Goal: Transaction & Acquisition: Purchase product/service

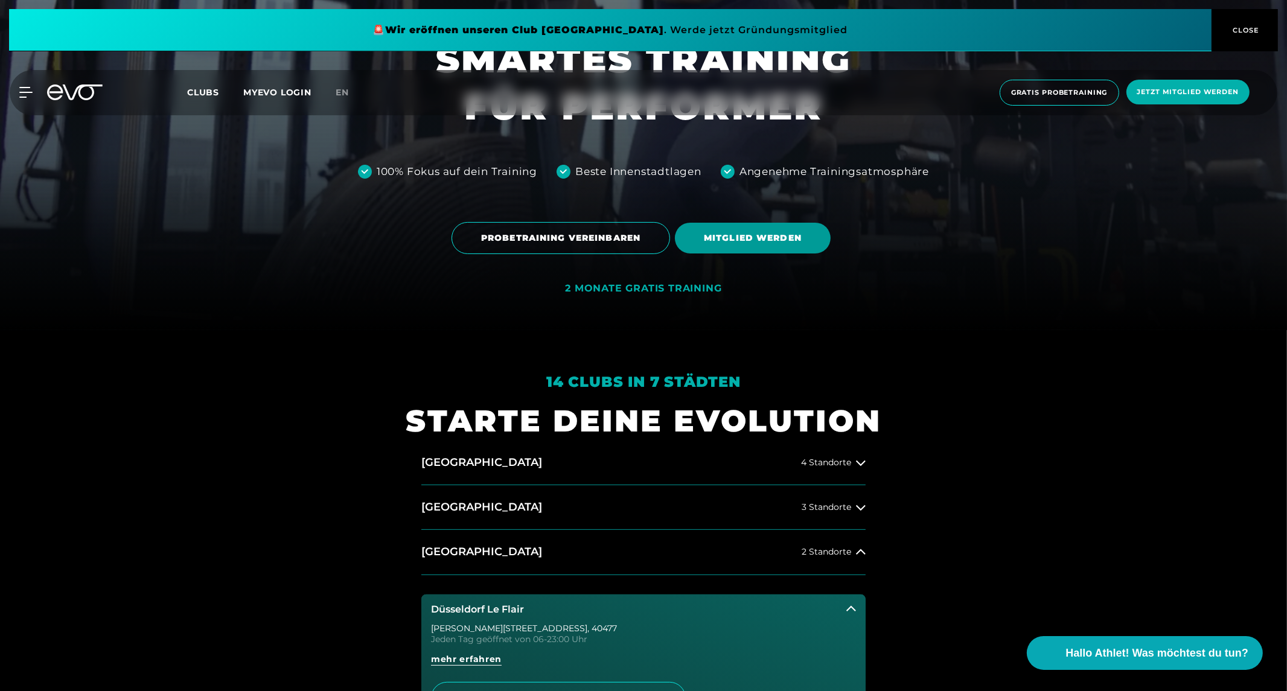
click at [749, 235] on span "MITGLIED WERDEN" at bounding box center [753, 238] width 98 height 13
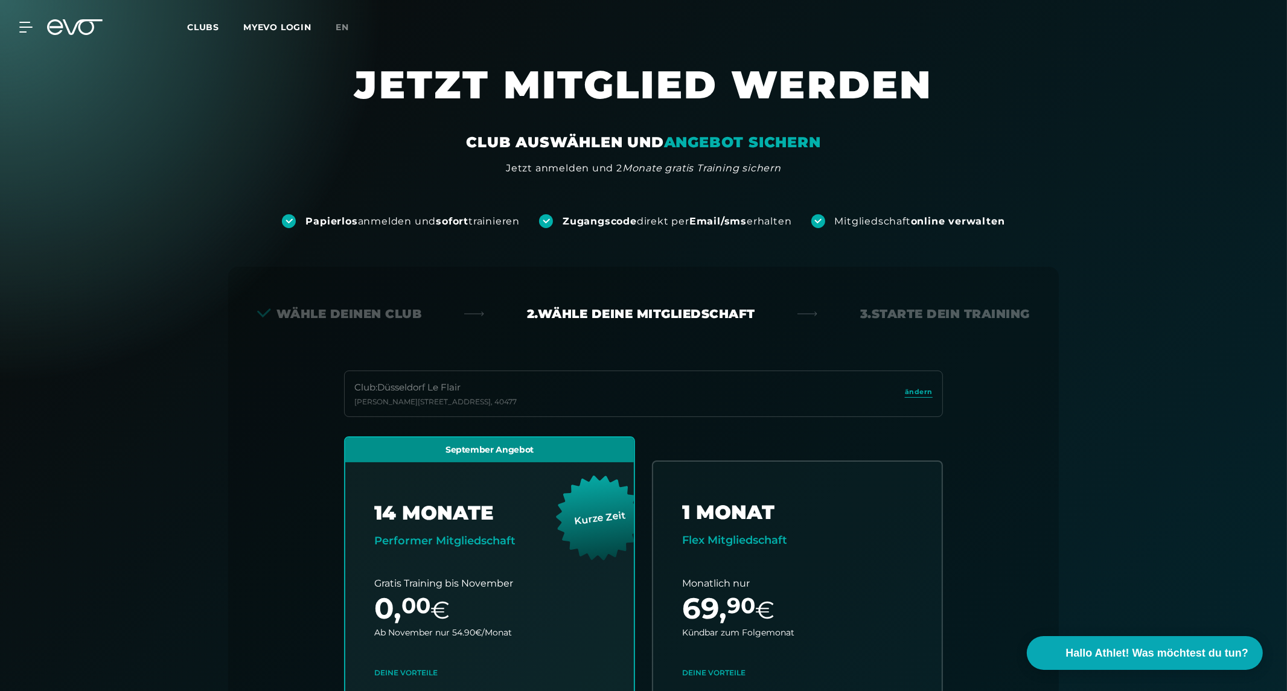
drag, startPoint x: 322, startPoint y: 317, endPoint x: 308, endPoint y: 311, distance: 14.3
click at [308, 311] on div "Wähle deinen Club" at bounding box center [339, 313] width 165 height 17
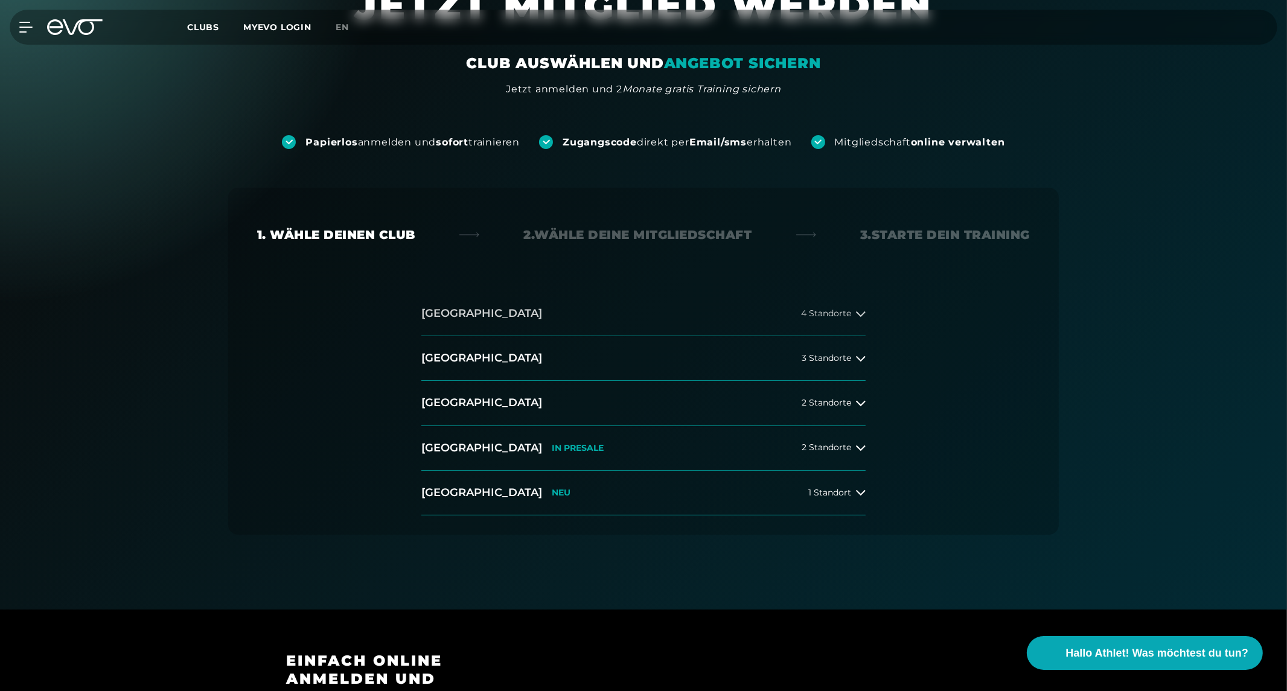
scroll to position [80, 0]
click at [459, 447] on h2 "[GEOGRAPHIC_DATA]" at bounding box center [481, 447] width 121 height 15
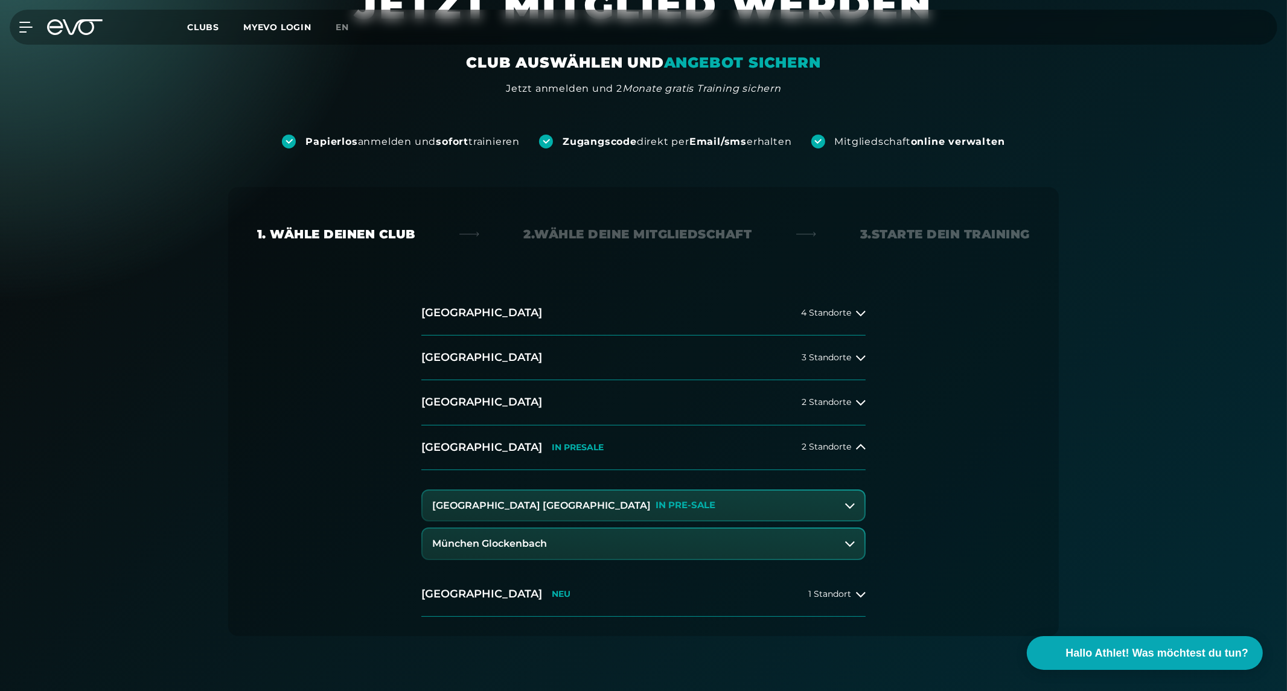
click at [503, 545] on h3 "München Glockenbach" at bounding box center [489, 543] width 115 height 11
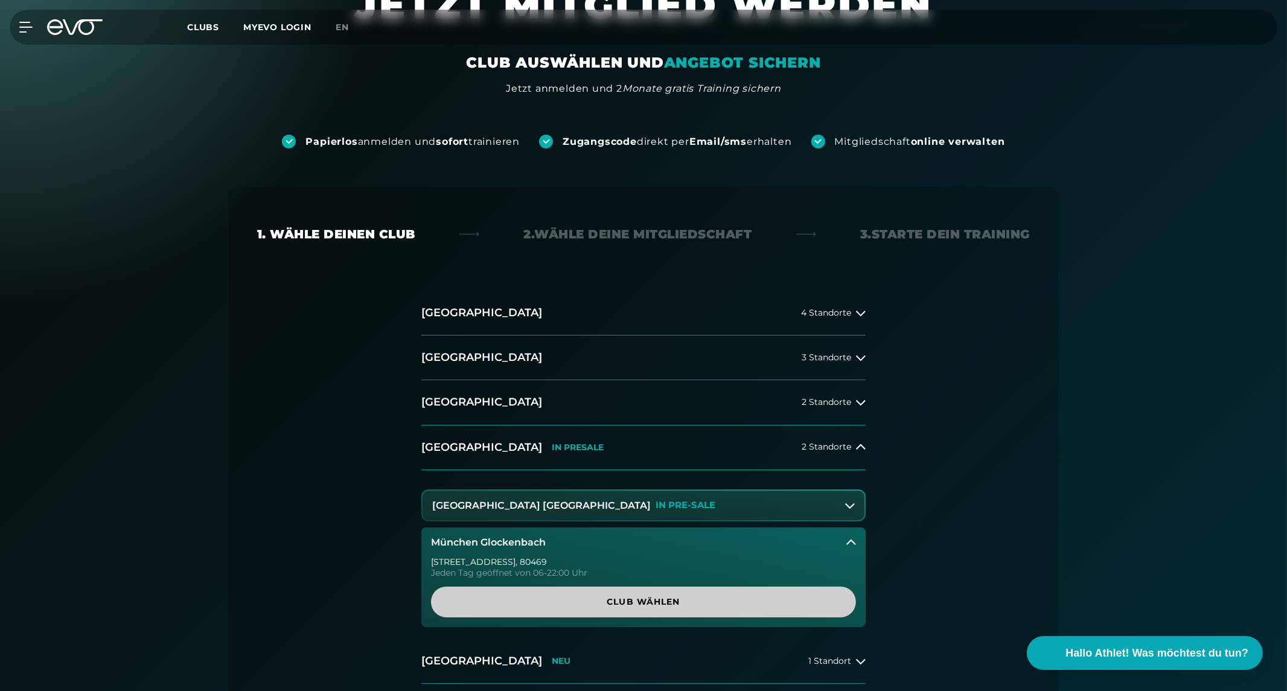
click at [618, 596] on span "Club wählen" at bounding box center [643, 602] width 367 height 13
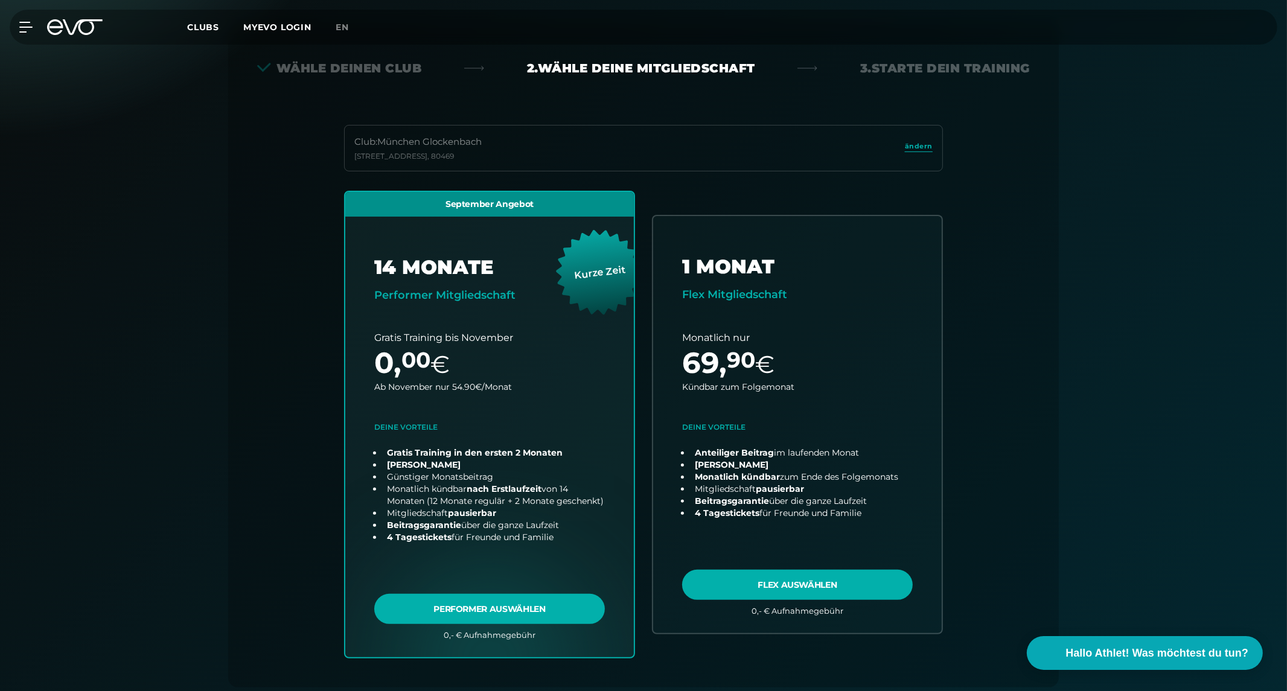
scroll to position [267, 0]
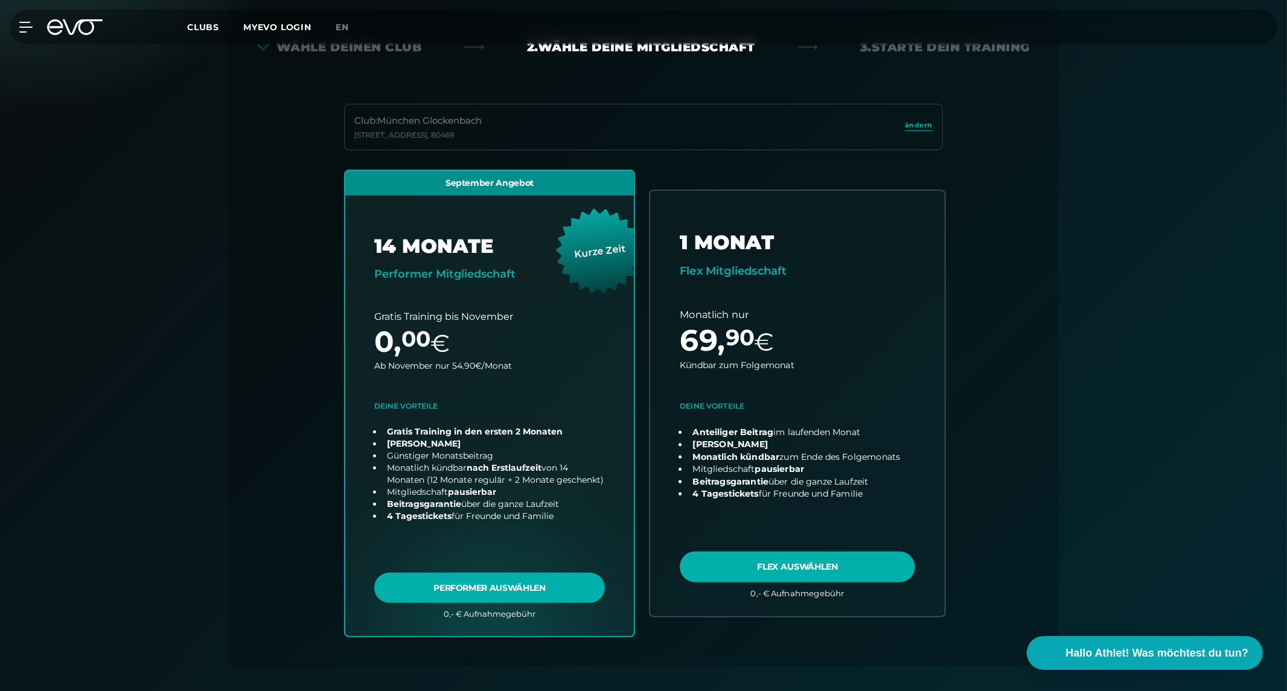
click at [811, 579] on link "choose plan" at bounding box center [797, 403] width 295 height 425
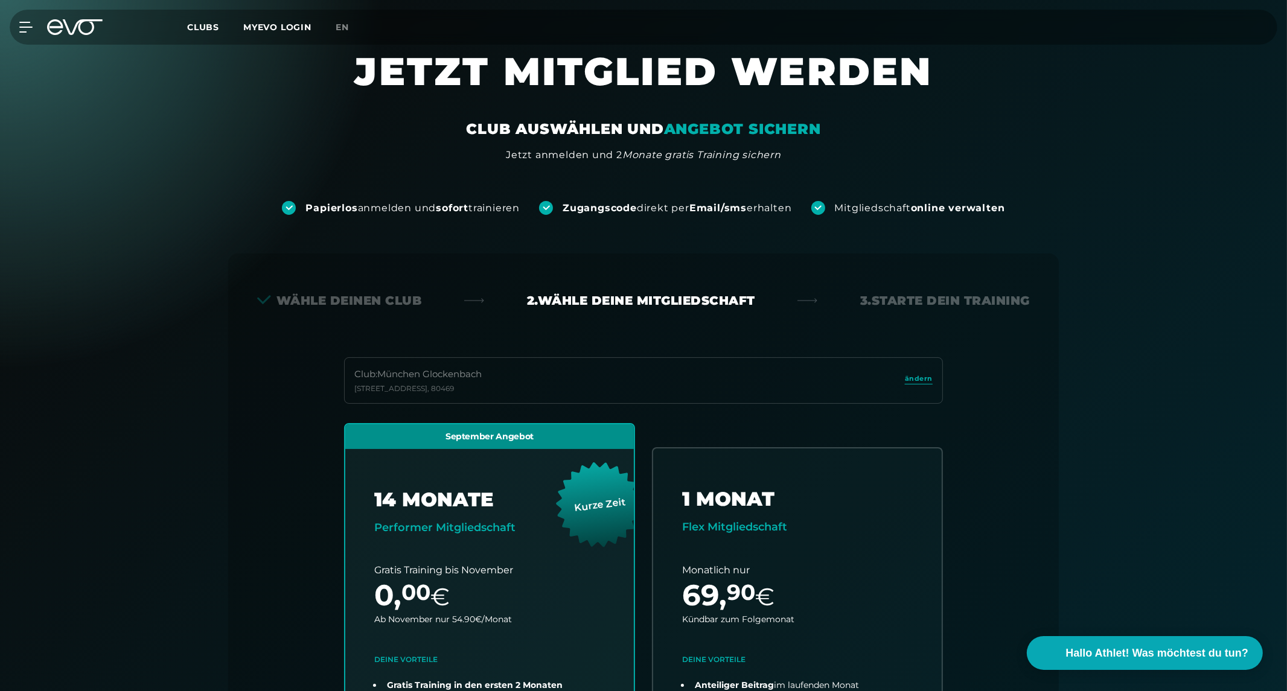
scroll to position [0, 0]
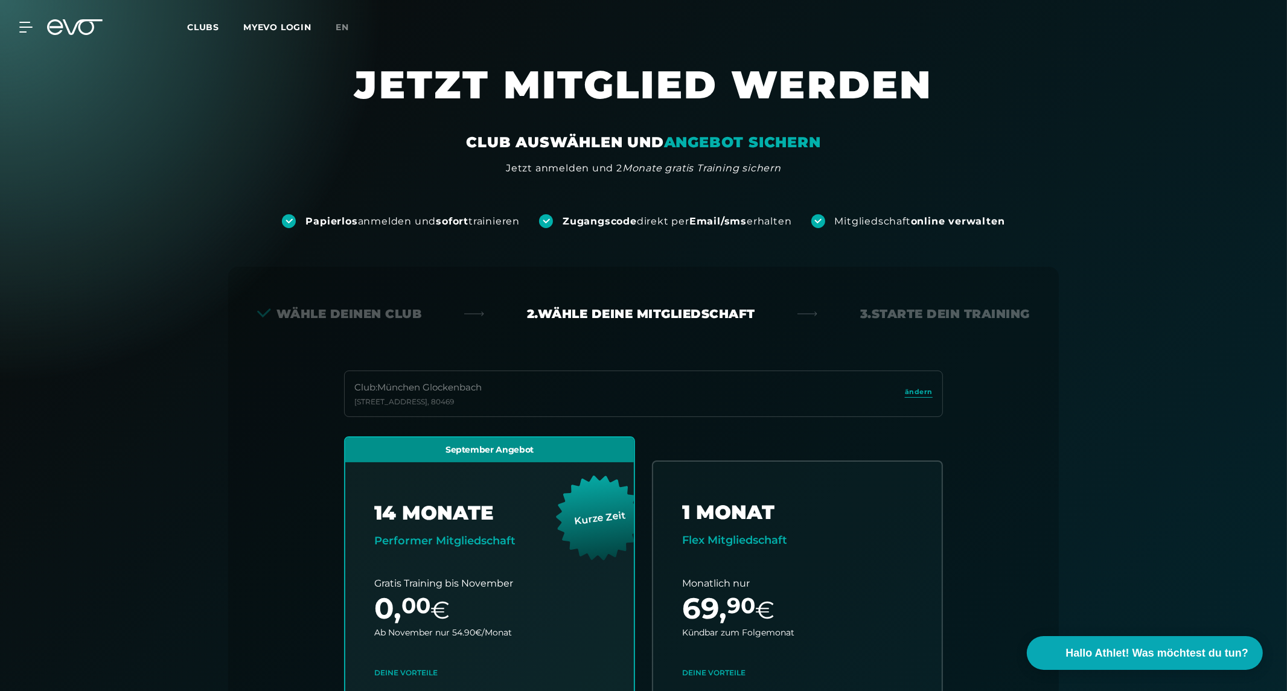
click at [81, 39] on div "MyEVO Login Über EVO Mitgliedschaften Probetraining TAGESPASS EVO Studios [GEOG…" at bounding box center [643, 27] width 1282 height 35
click at [70, 30] on icon at bounding box center [75, 27] width 56 height 16
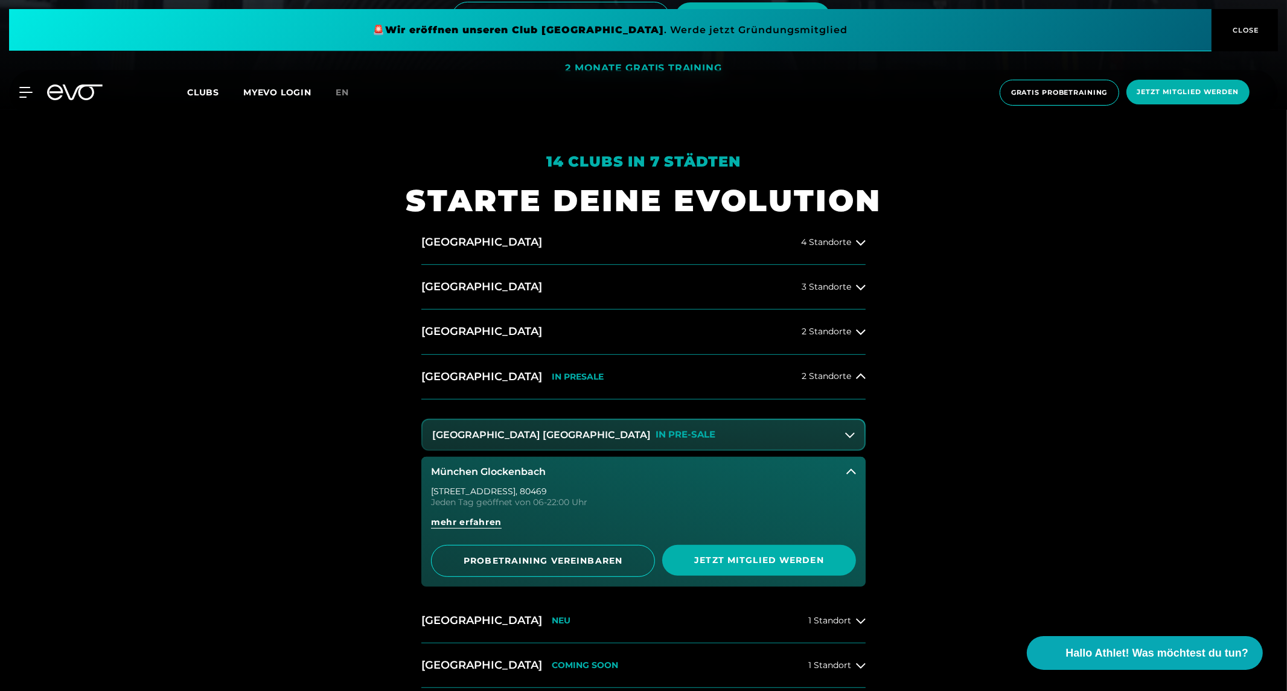
scroll to position [582, 0]
click at [455, 331] on h2 "[GEOGRAPHIC_DATA]" at bounding box center [481, 331] width 121 height 15
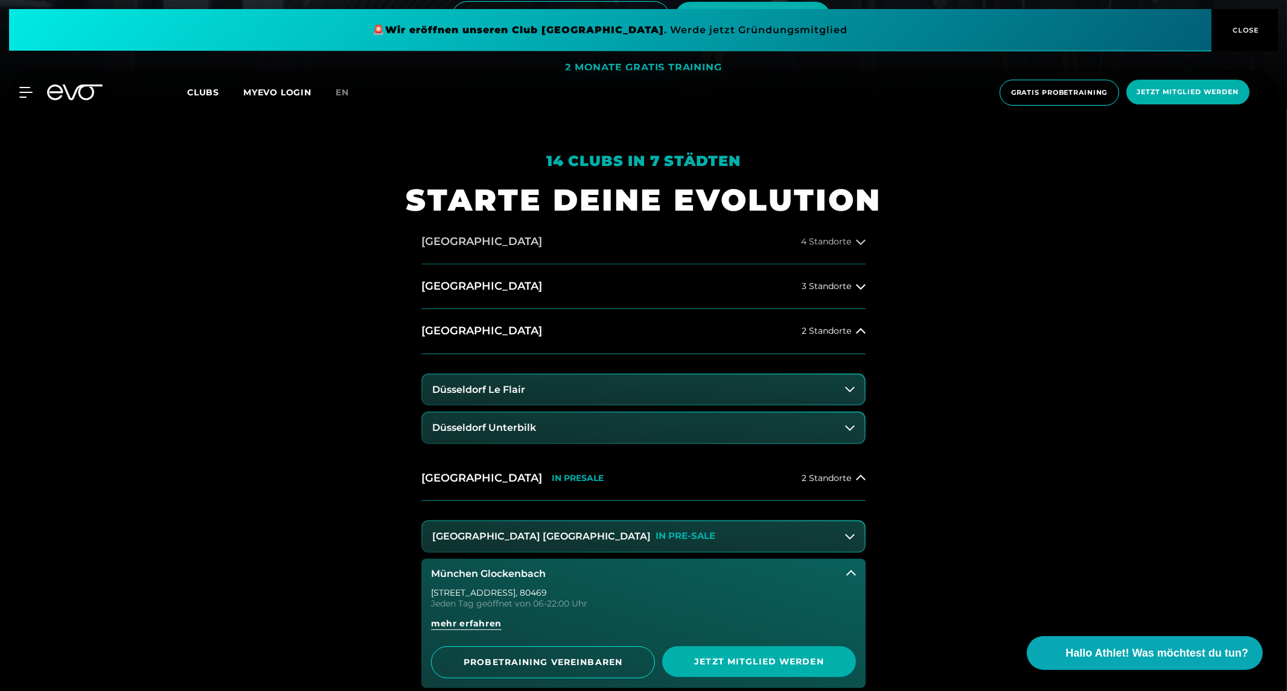
click at [439, 237] on h2 "[GEOGRAPHIC_DATA]" at bounding box center [481, 241] width 121 height 15
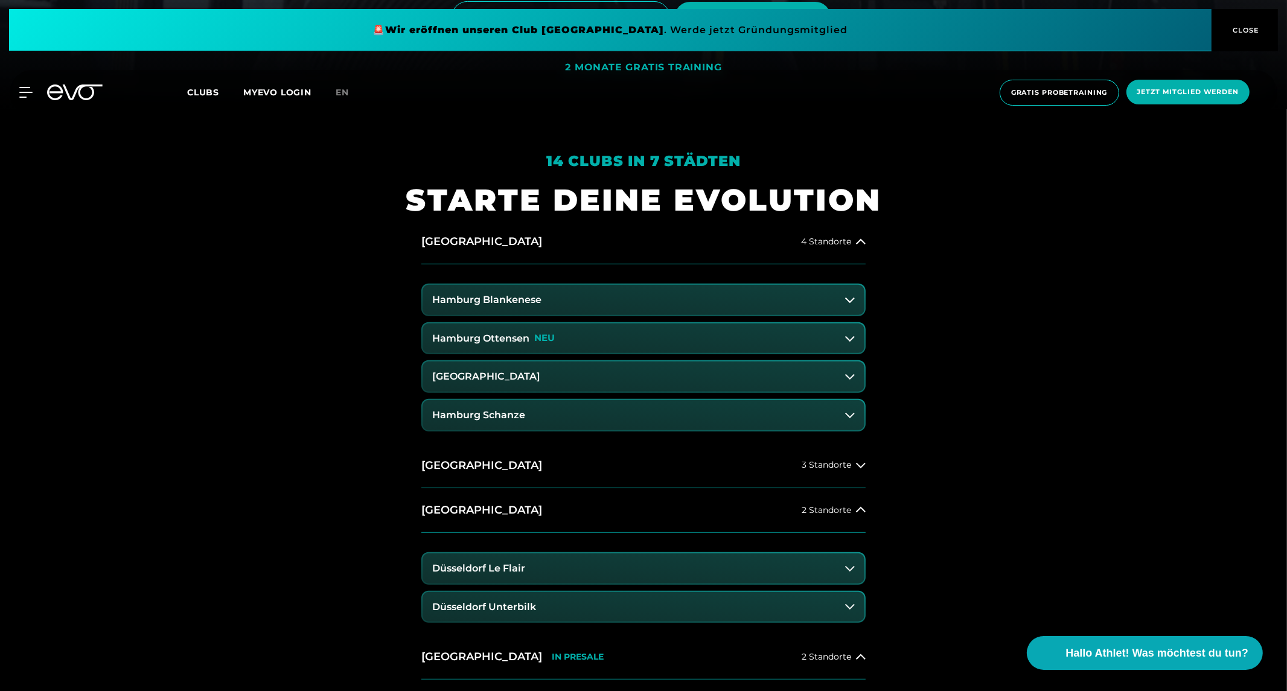
click at [490, 300] on h3 "Hamburg Blankenese" at bounding box center [486, 300] width 109 height 11
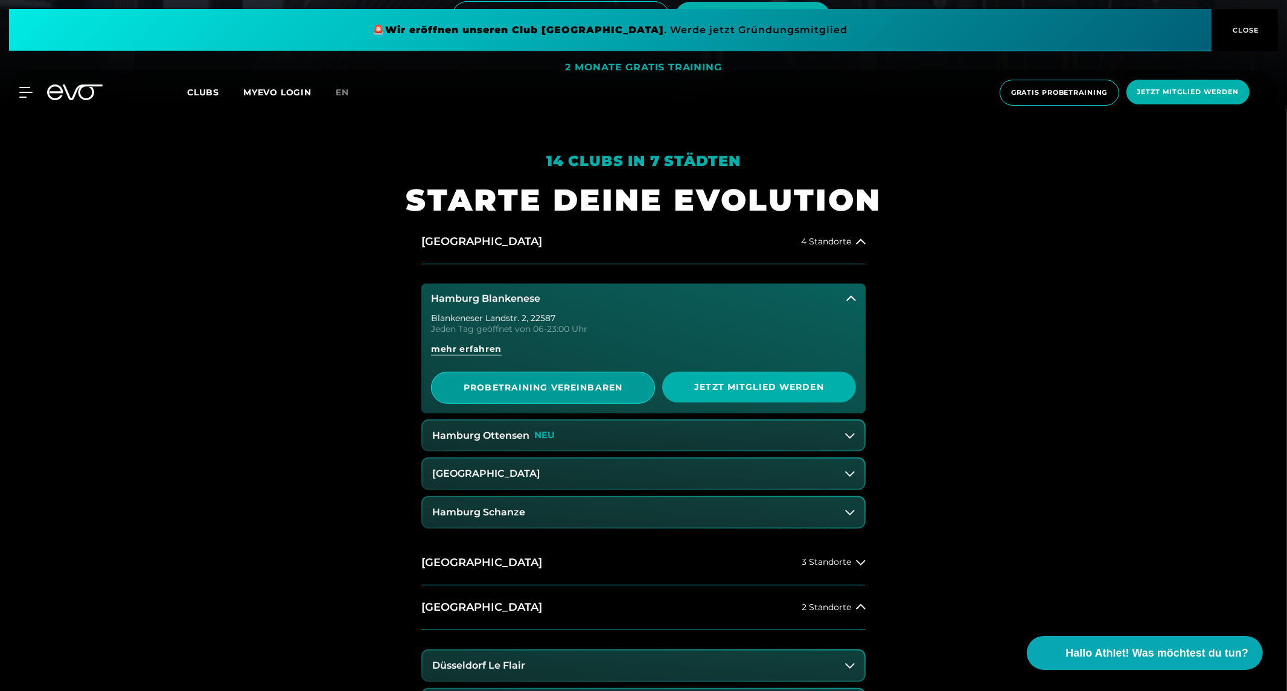
click at [548, 386] on span "PROBETRAINING VEREINBAREN" at bounding box center [543, 387] width 165 height 13
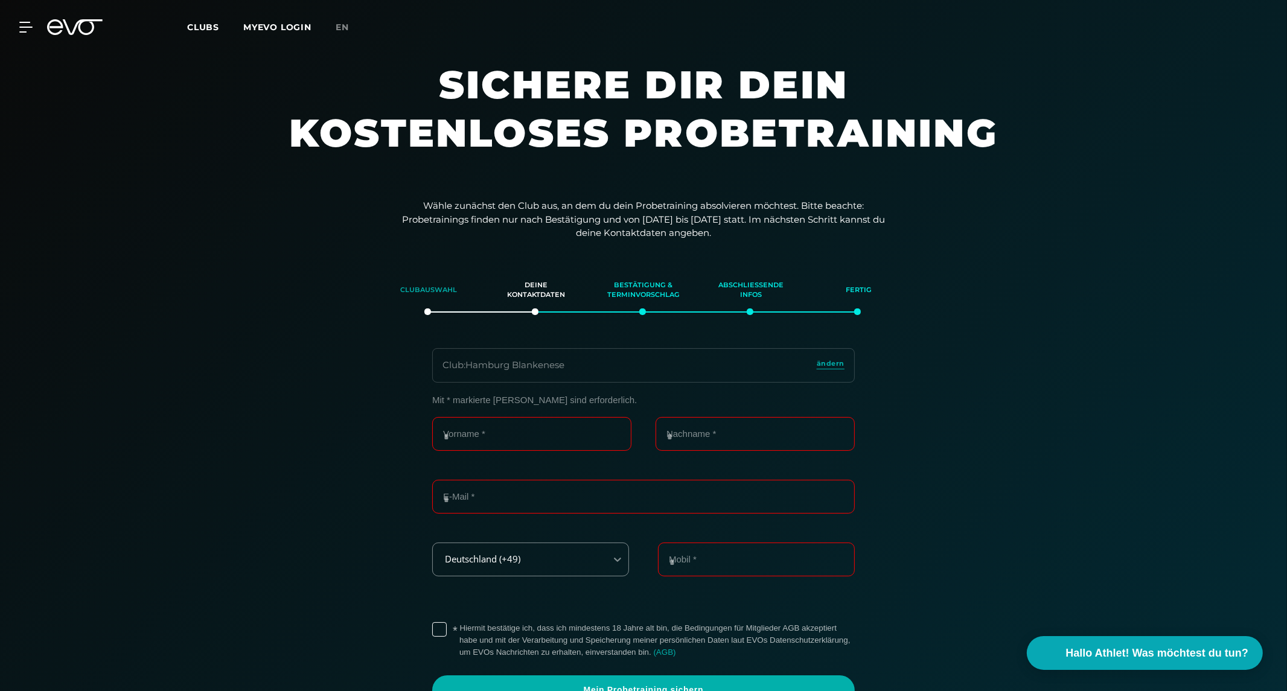
click at [432, 293] on div "Clubauswahl" at bounding box center [428, 290] width 77 height 33
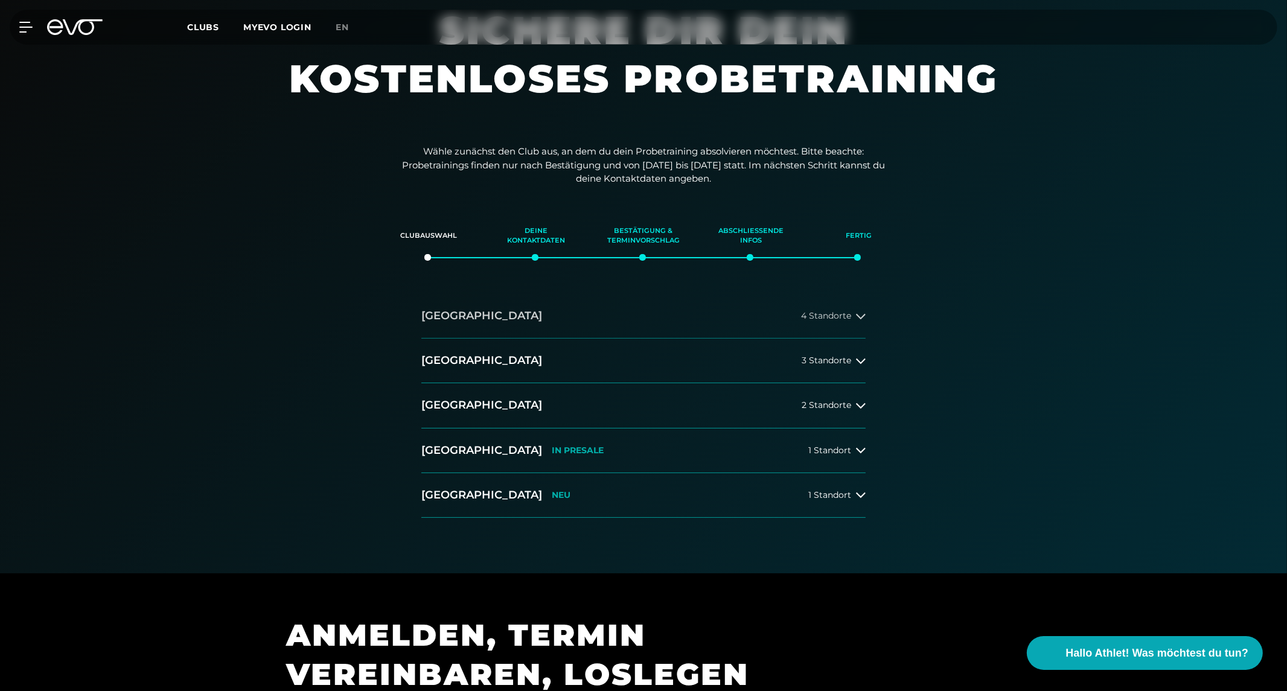
scroll to position [66, 0]
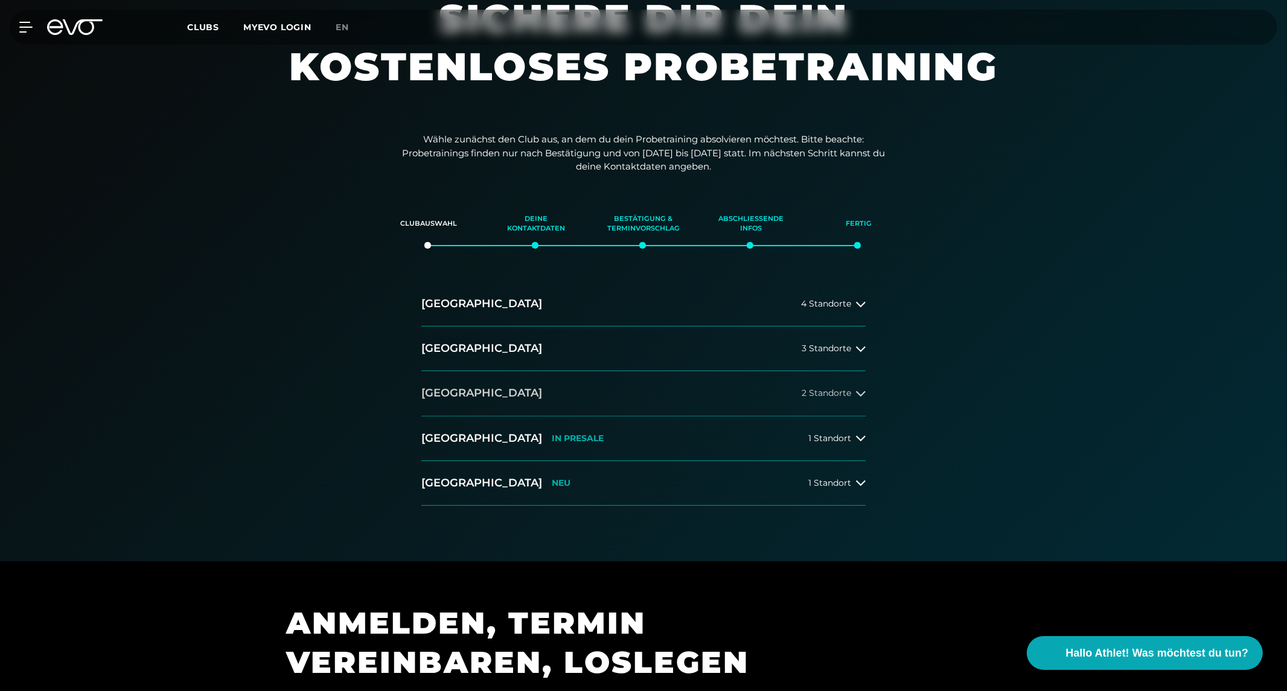
click at [441, 389] on h2 "[GEOGRAPHIC_DATA]" at bounding box center [481, 393] width 121 height 15
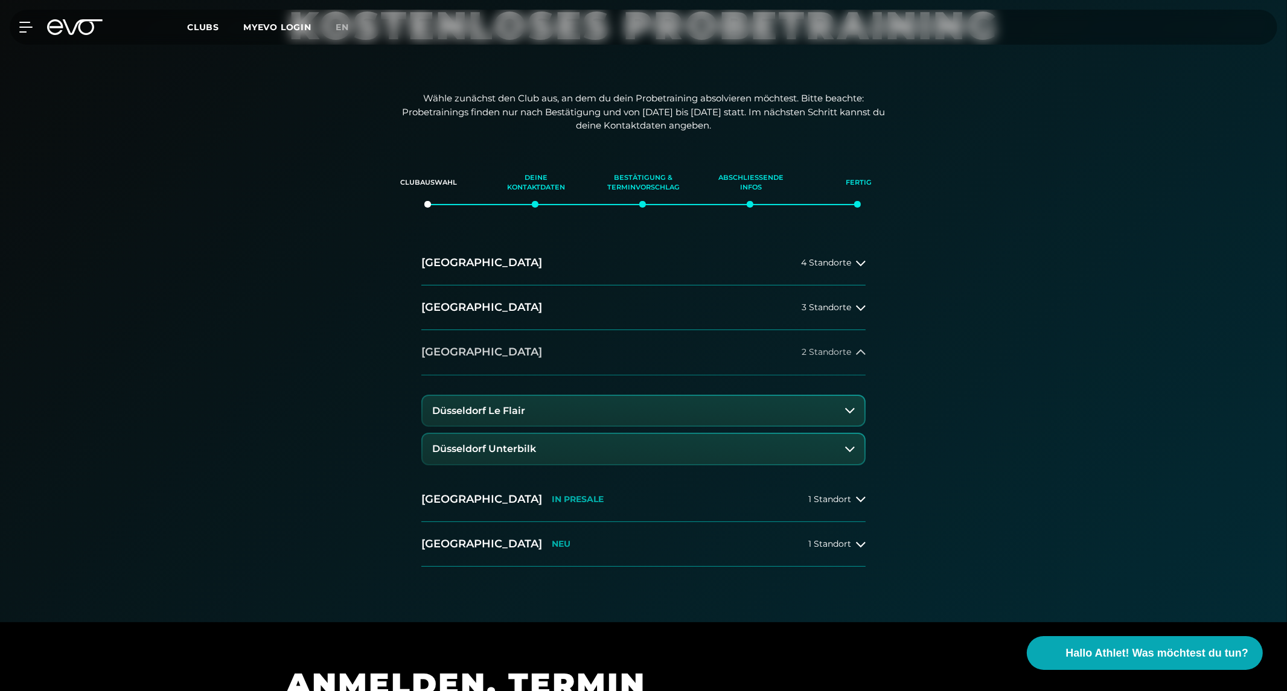
scroll to position [109, 0]
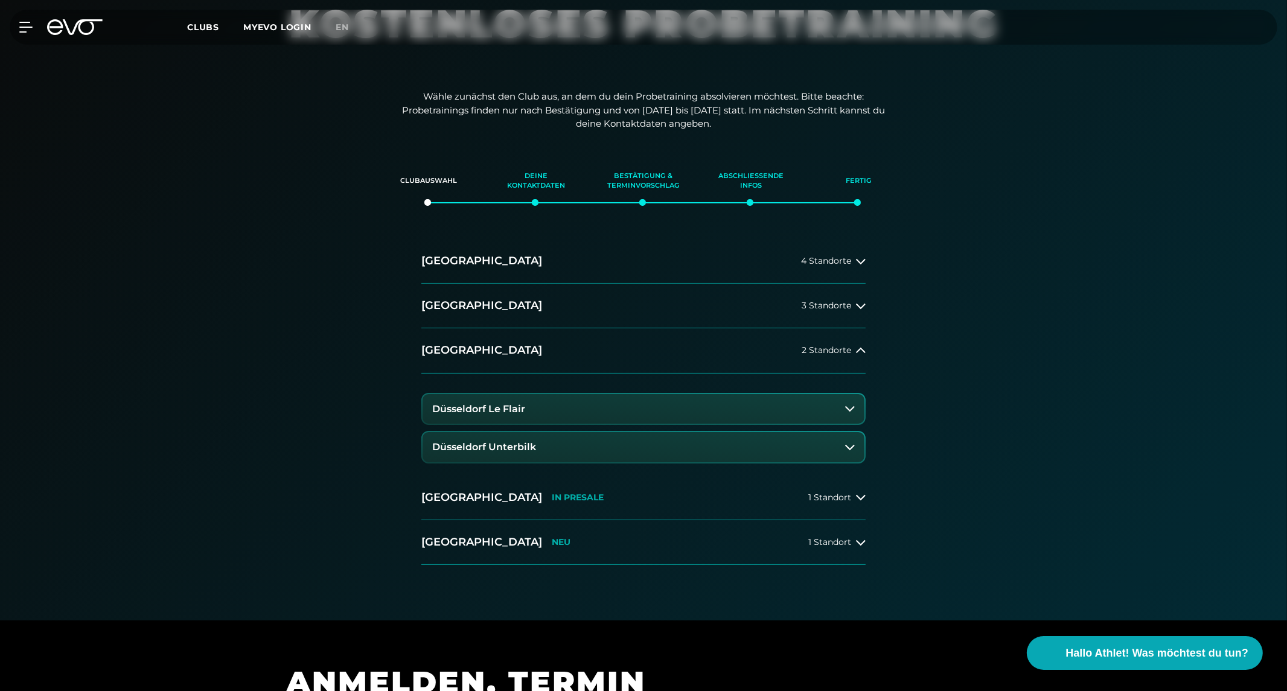
click at [496, 410] on h3 "Düsseldorf Le Flair" at bounding box center [478, 409] width 93 height 11
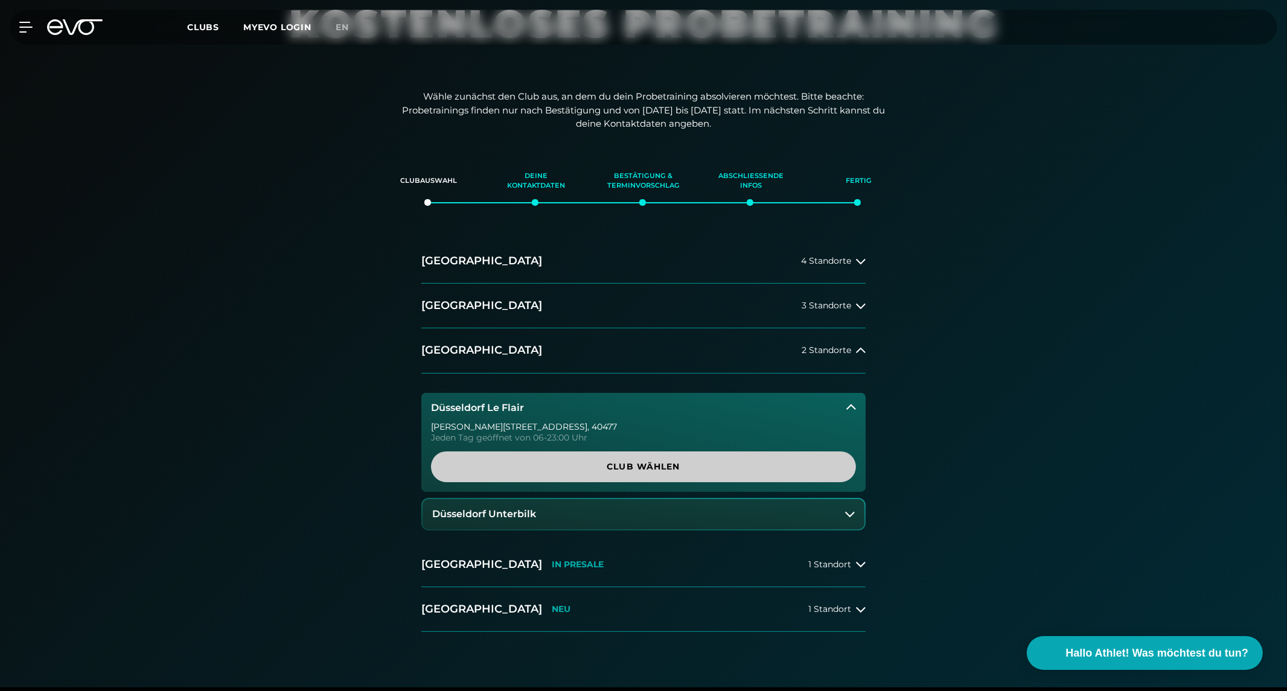
click at [616, 462] on span "Club wählen" at bounding box center [643, 467] width 367 height 13
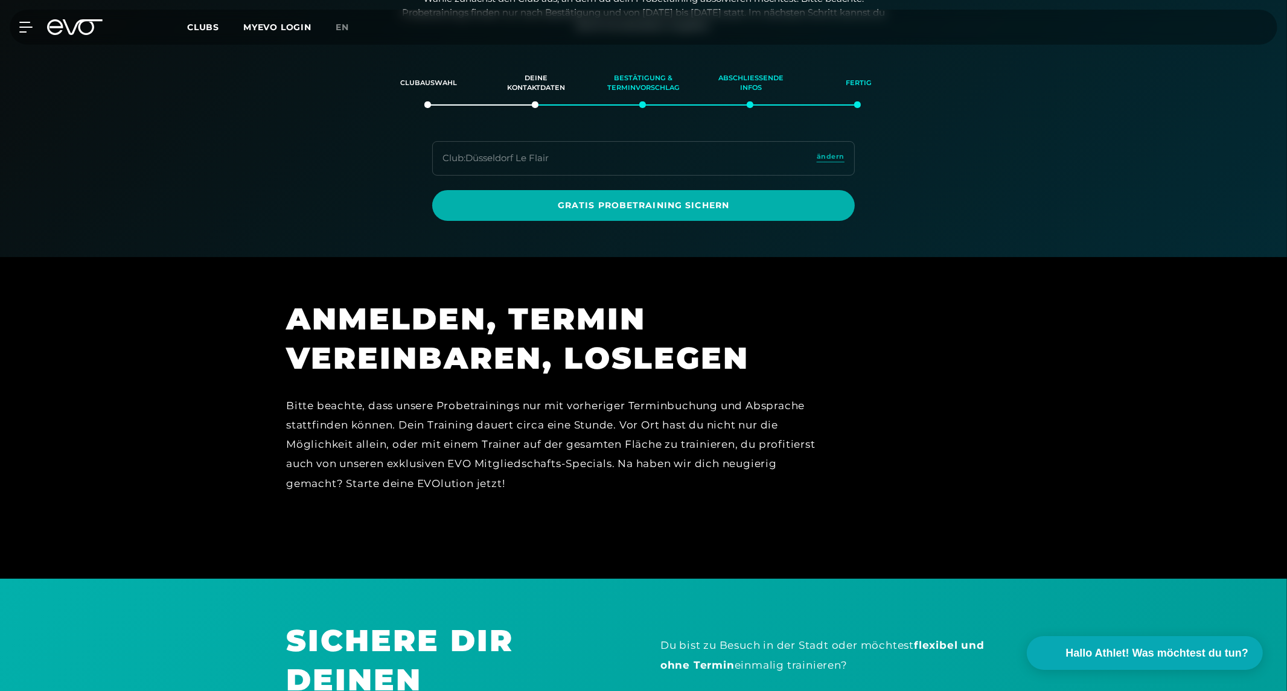
scroll to position [0, 0]
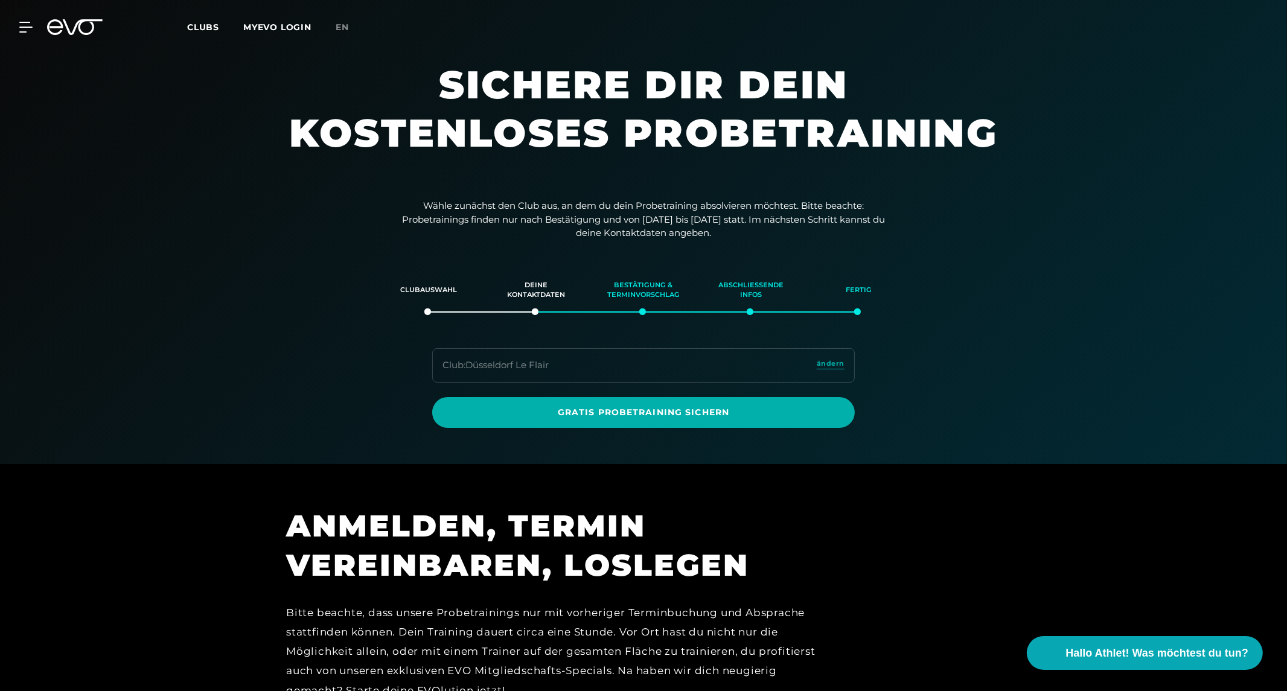
click at [75, 20] on icon at bounding box center [75, 27] width 56 height 16
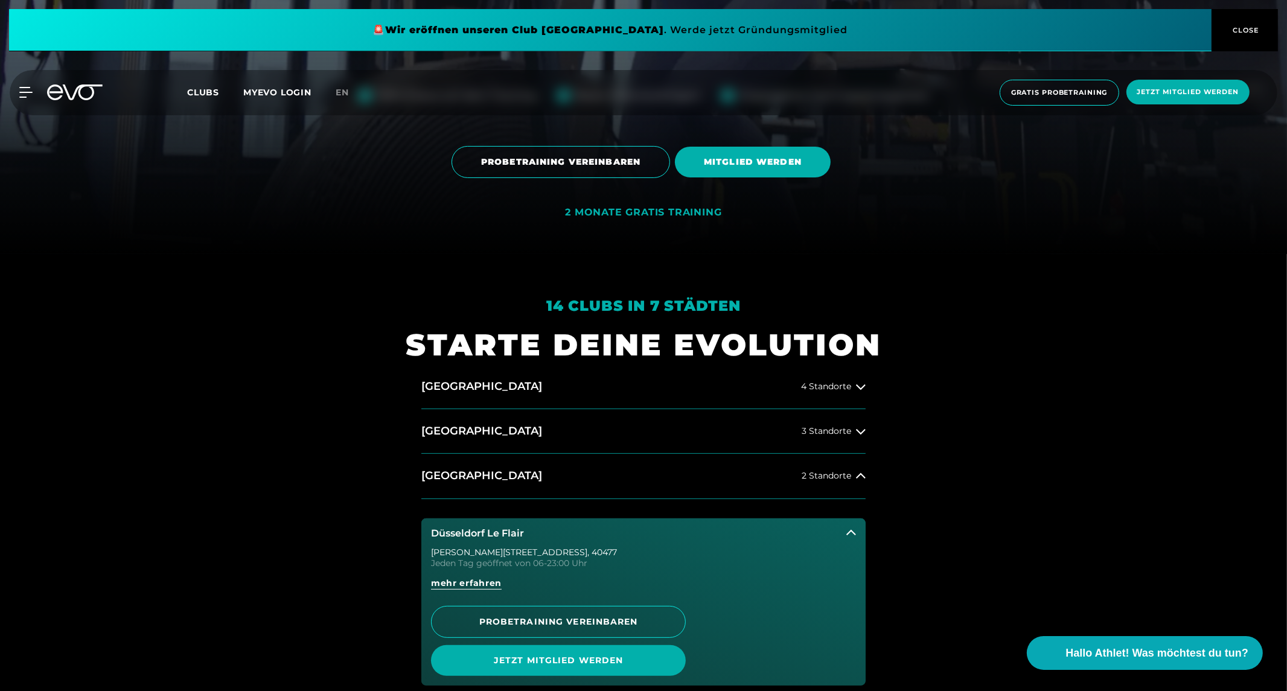
scroll to position [412, 0]
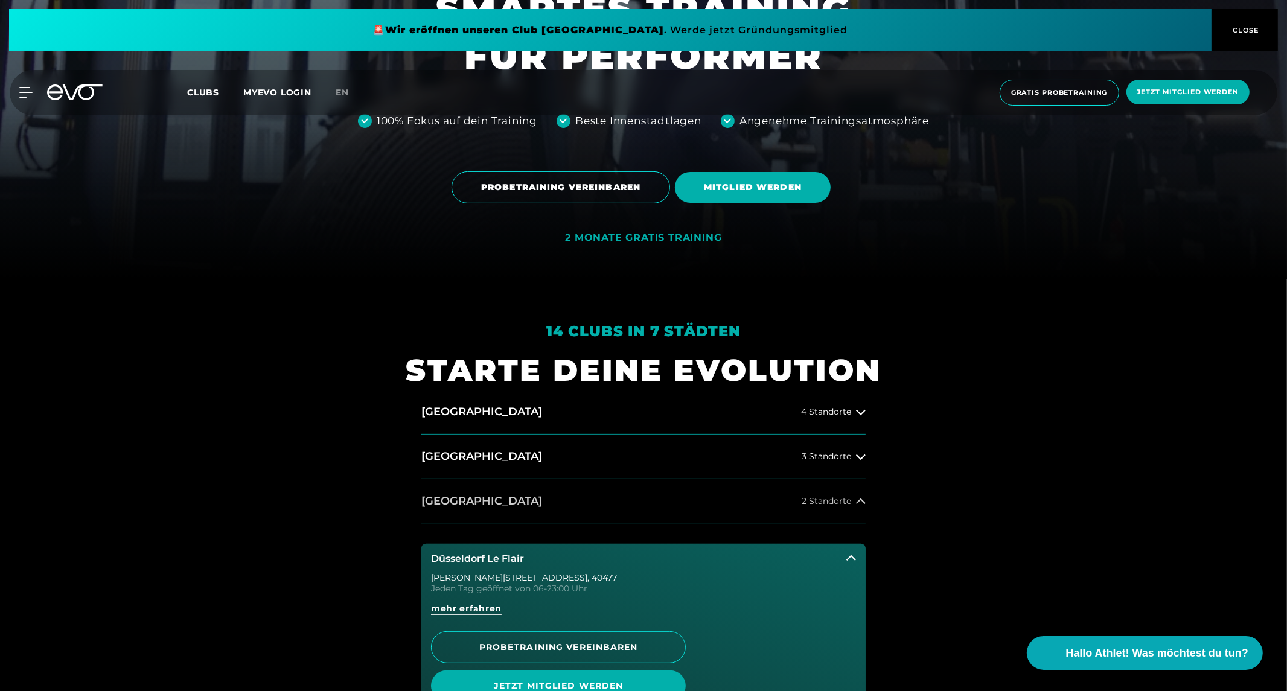
click at [445, 499] on h2 "[GEOGRAPHIC_DATA]" at bounding box center [481, 501] width 121 height 15
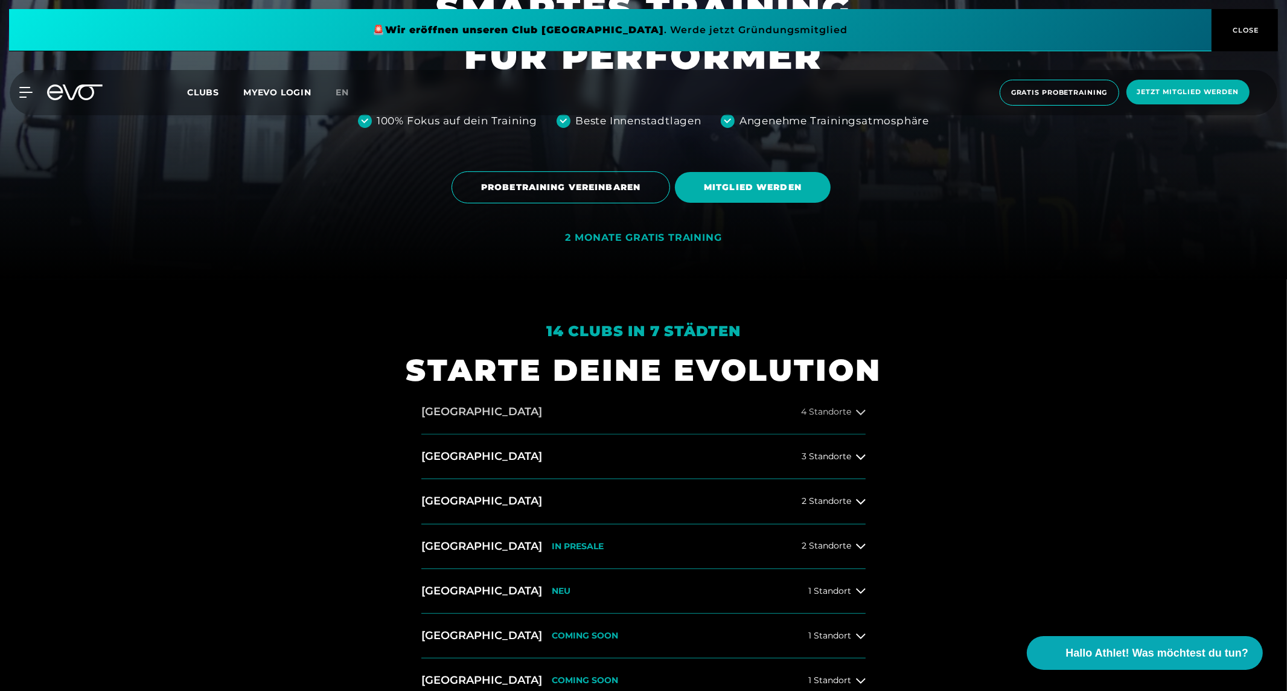
click at [437, 413] on h2 "[GEOGRAPHIC_DATA]" at bounding box center [481, 411] width 121 height 15
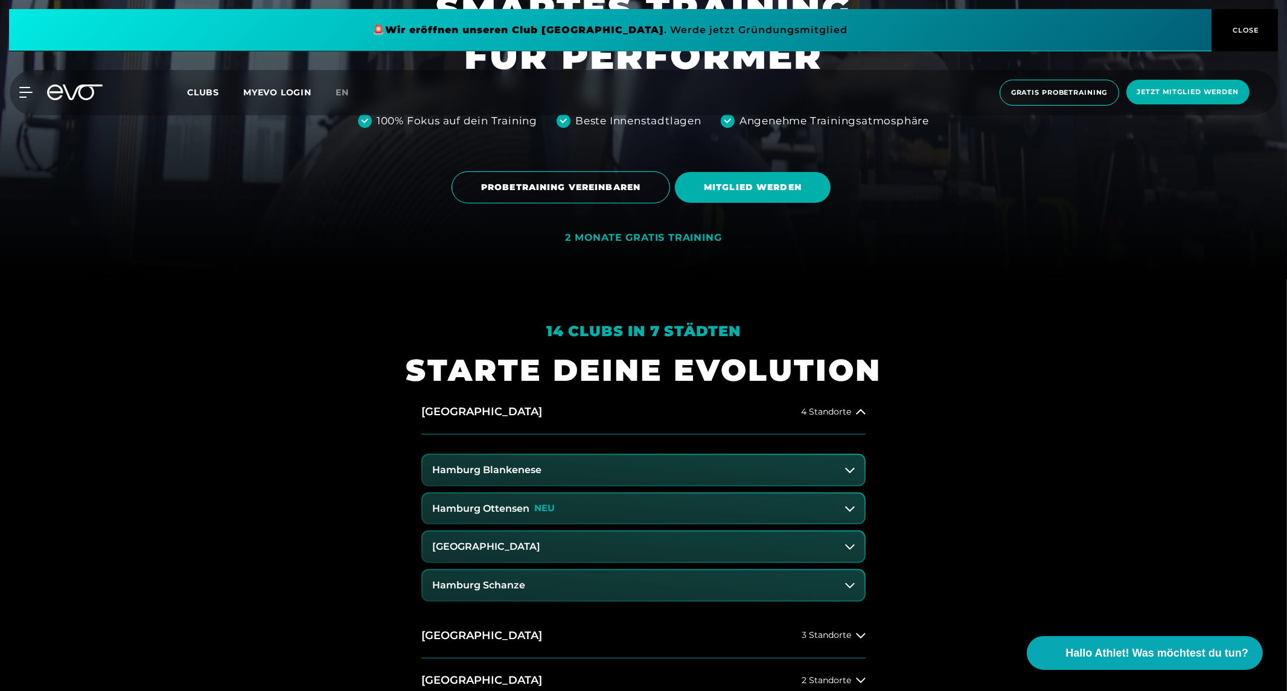
click at [478, 467] on h3 "Hamburg Blankenese" at bounding box center [486, 470] width 109 height 11
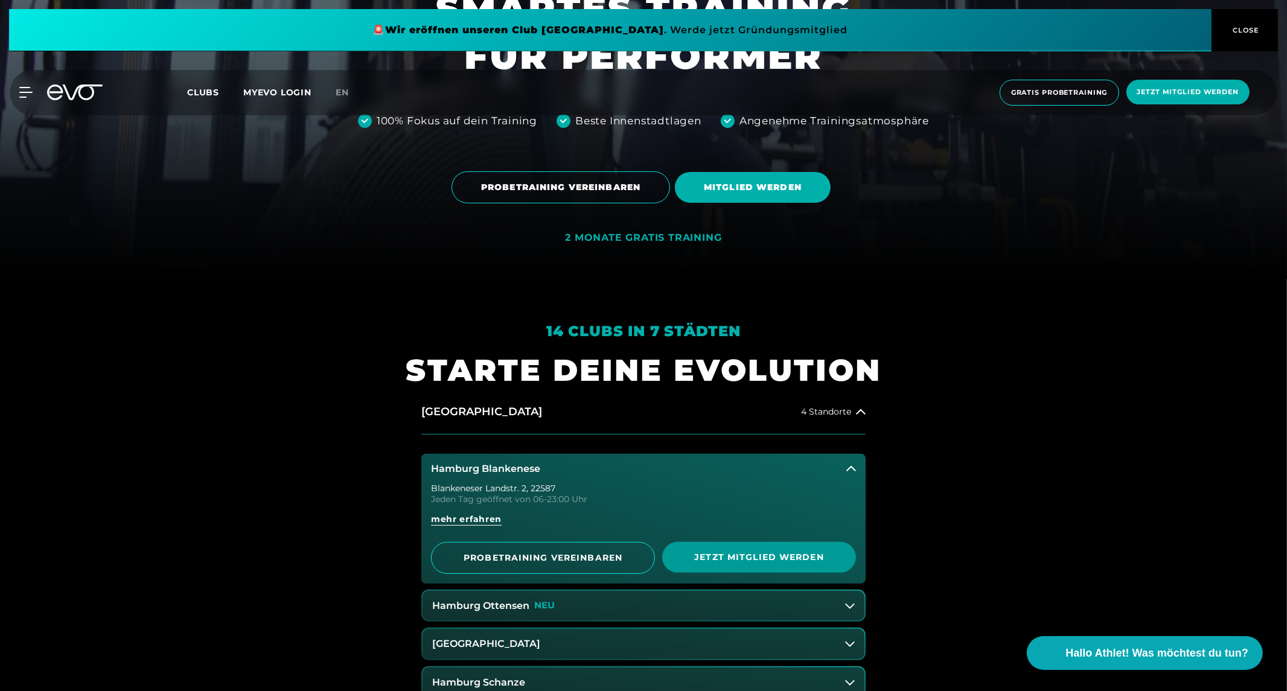
drag, startPoint x: 747, startPoint y: 560, endPoint x: 729, endPoint y: 547, distance: 22.1
click at [729, 547] on span "Jetzt Mitglied werden" at bounding box center [759, 557] width 194 height 31
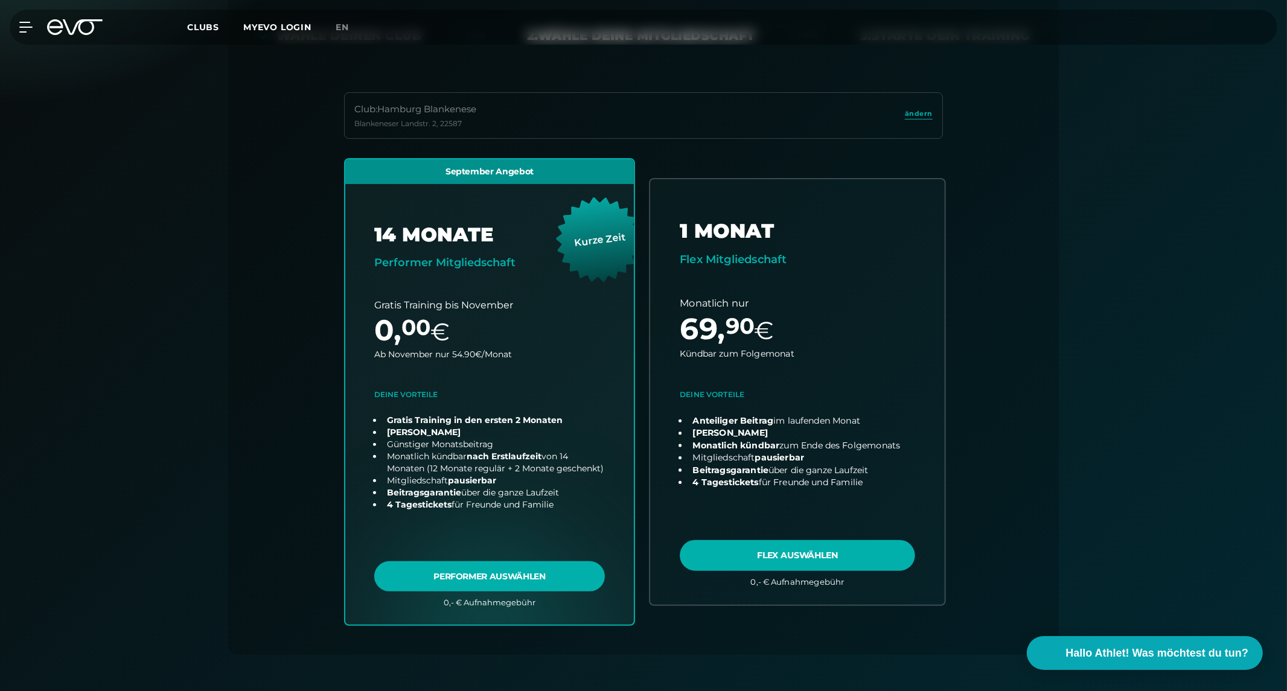
scroll to position [279, 0]
click at [788, 563] on link "choose plan" at bounding box center [797, 391] width 295 height 425
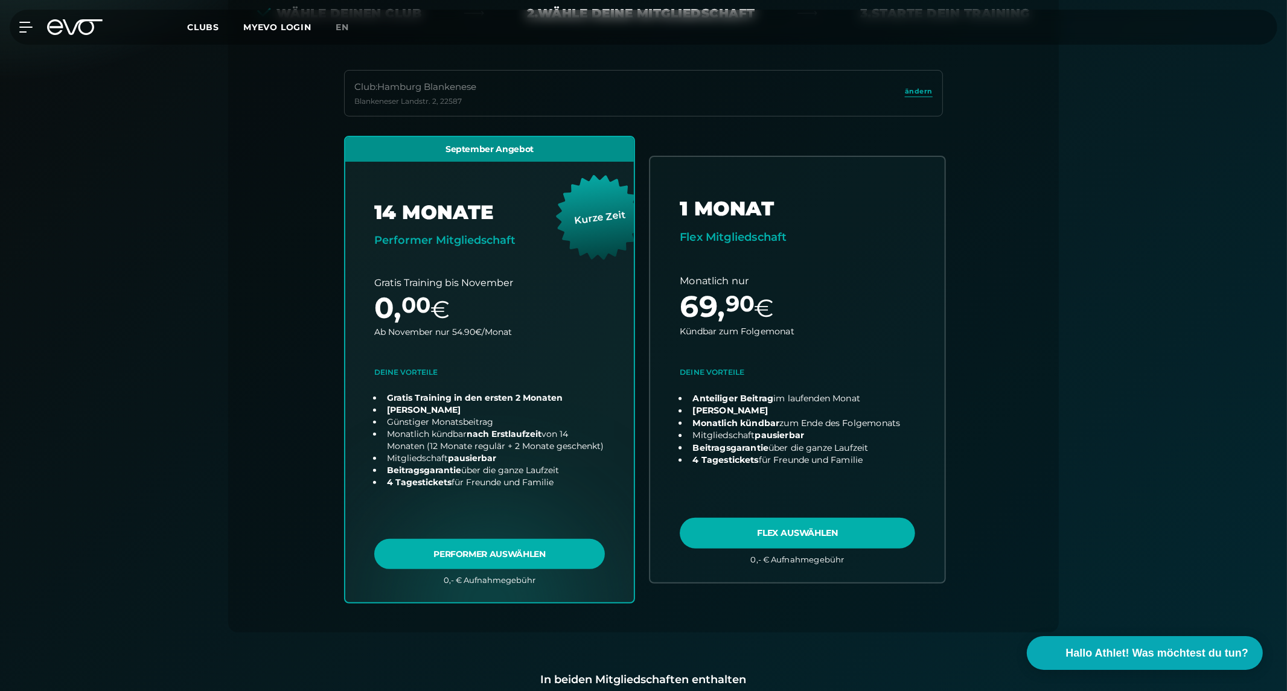
scroll to position [302, 0]
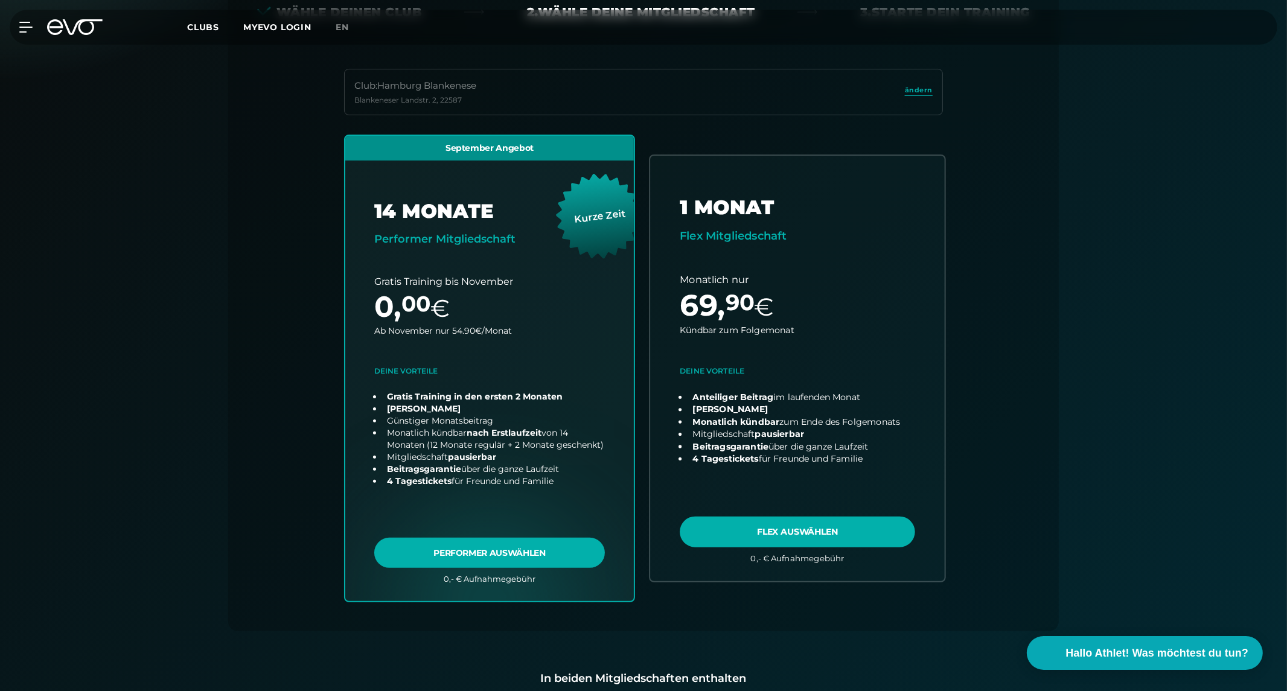
click at [783, 533] on link "choose plan" at bounding box center [797, 368] width 295 height 425
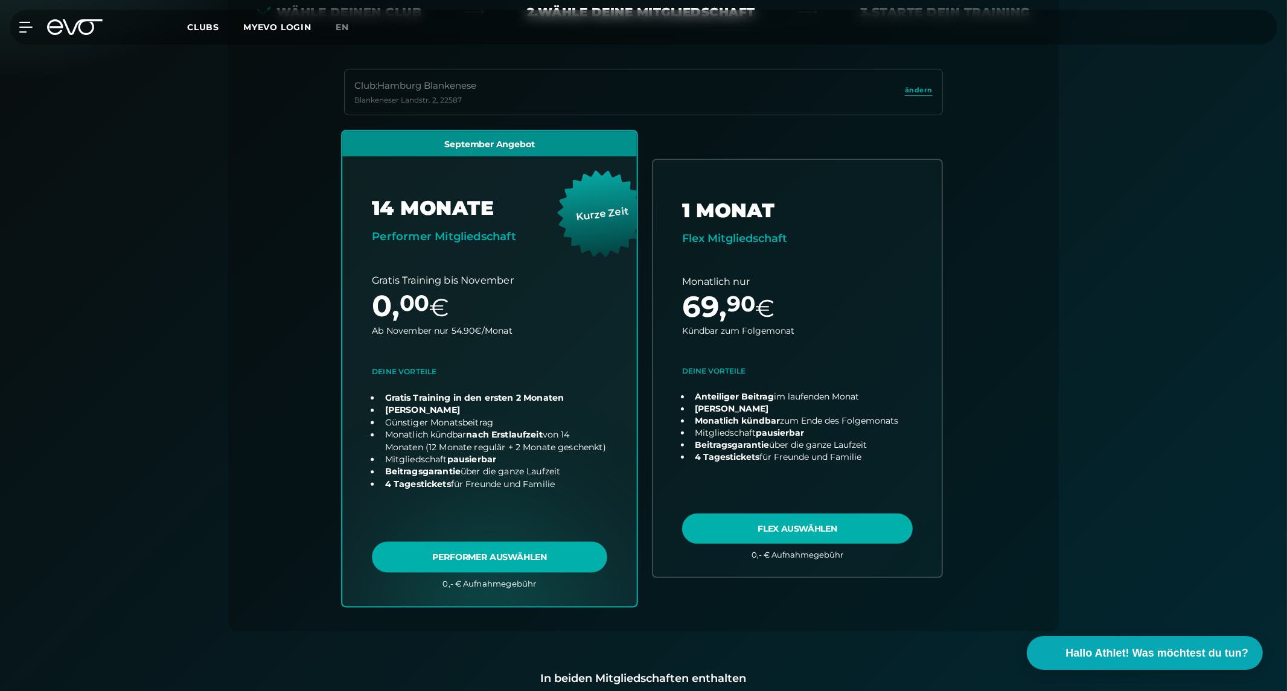
click at [436, 558] on link "choose plan" at bounding box center [489, 368] width 295 height 475
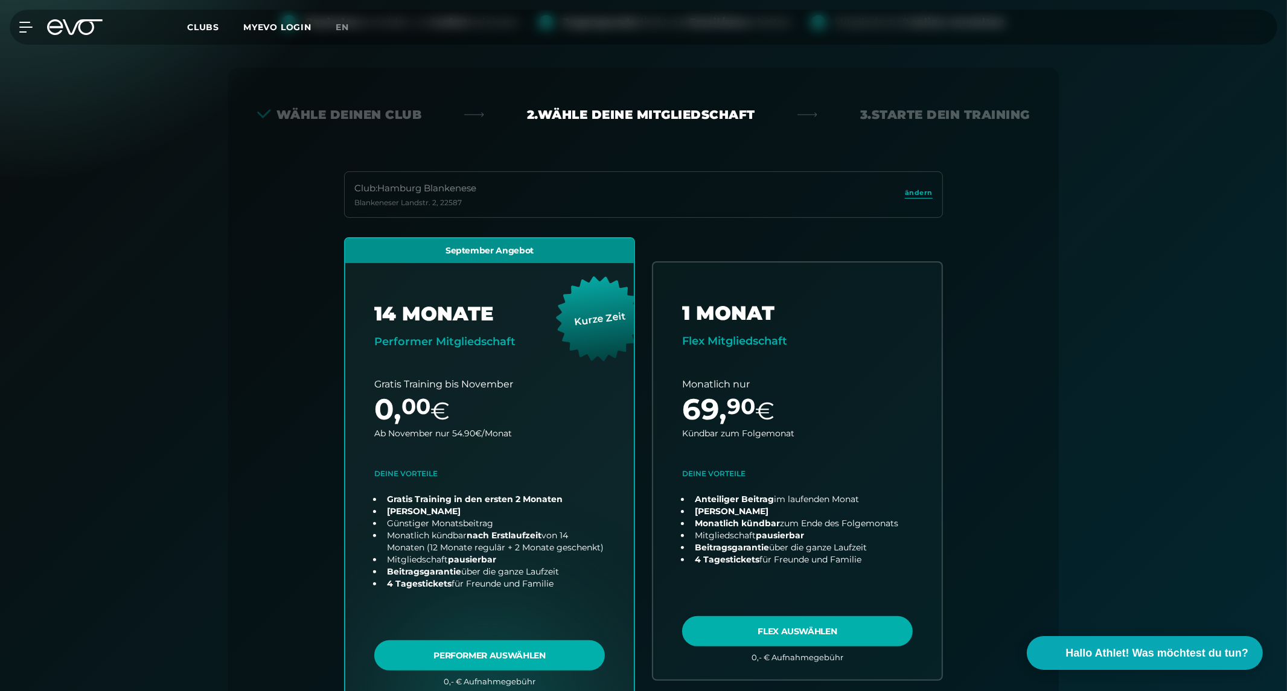
click at [438, 202] on div "Blankeneser Landstr. 2 , 22587" at bounding box center [415, 203] width 122 height 10
click at [919, 196] on span "ändern" at bounding box center [919, 193] width 28 height 10
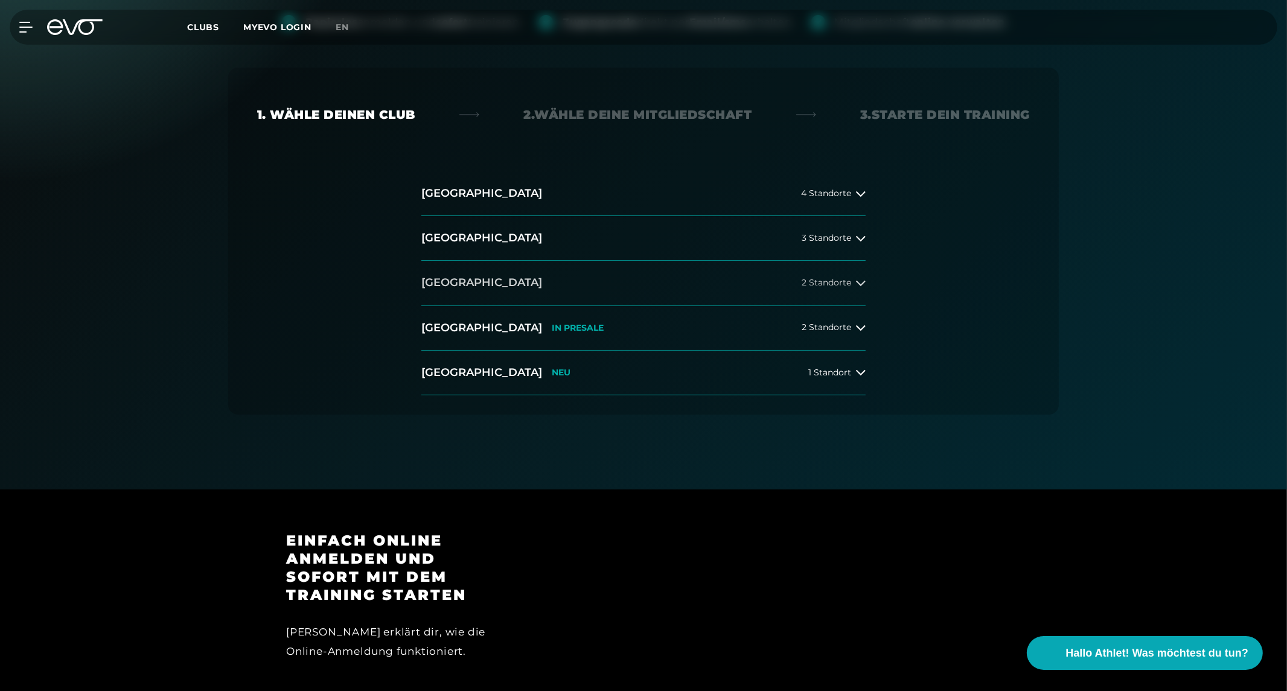
click at [467, 280] on h2 "[GEOGRAPHIC_DATA]" at bounding box center [481, 282] width 121 height 15
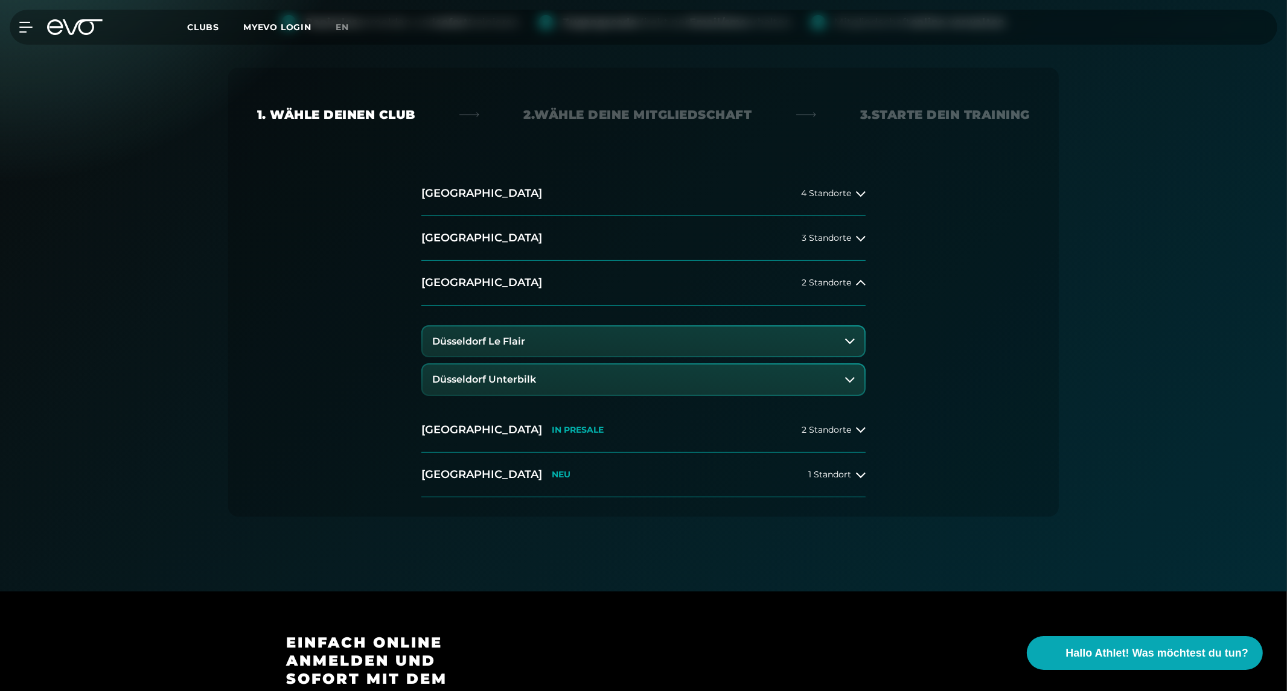
click at [480, 381] on h3 "Düsseldorf Unterbilk" at bounding box center [484, 379] width 104 height 11
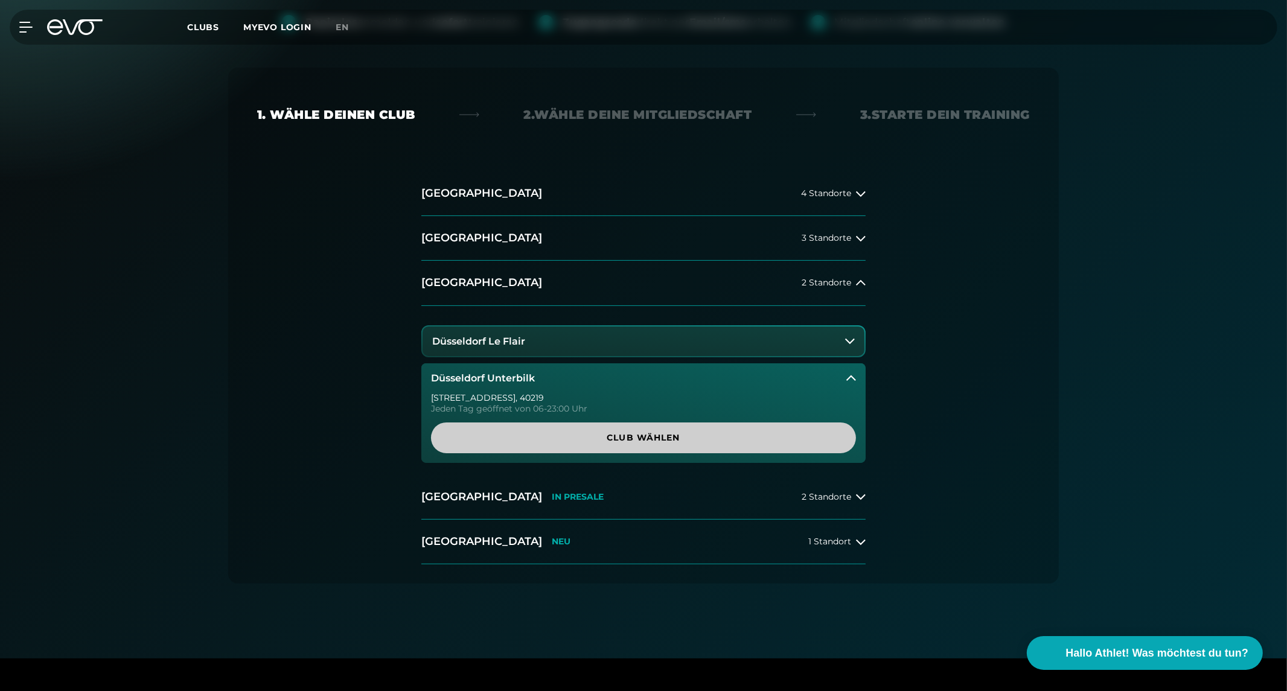
click at [548, 432] on span "Club wählen" at bounding box center [643, 438] width 367 height 13
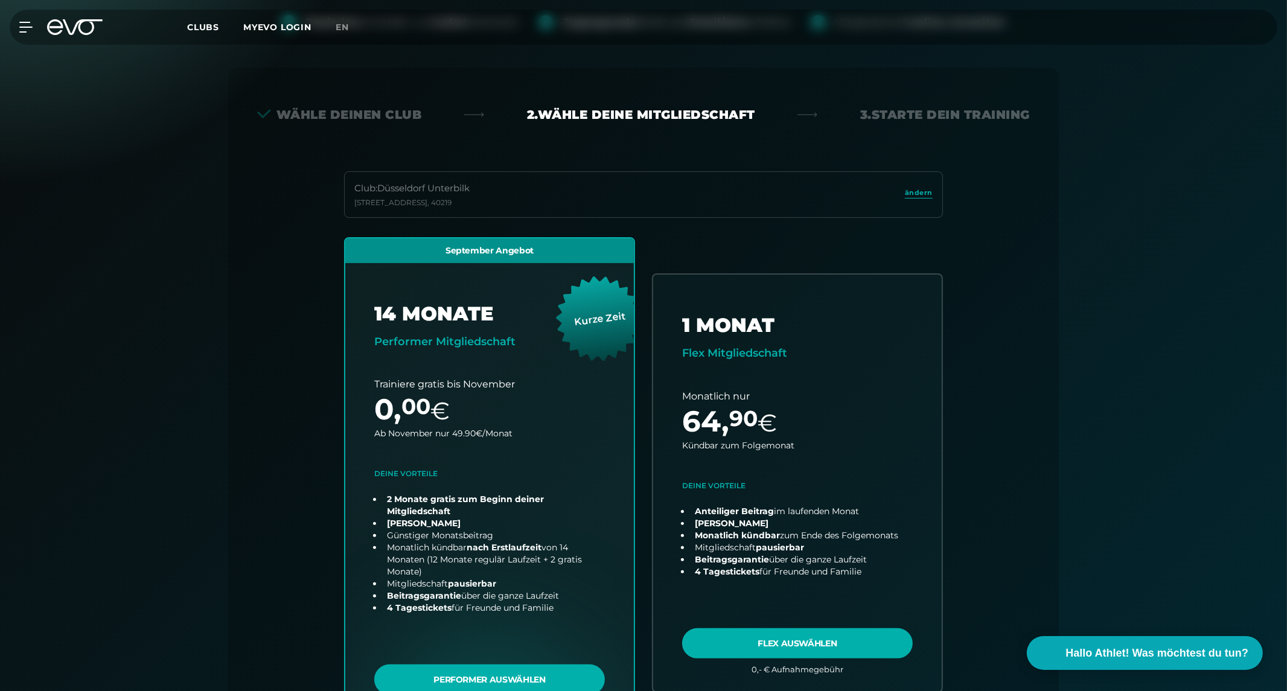
scroll to position [267, 0]
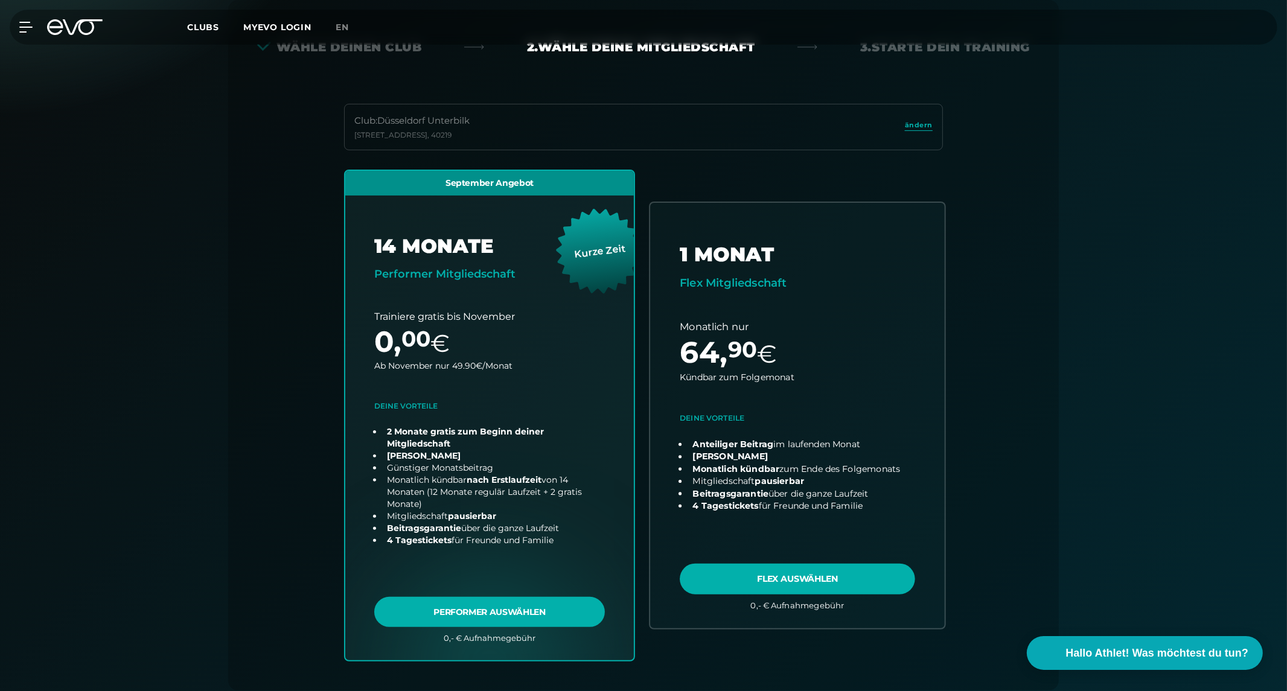
click at [746, 577] on link "choose plan" at bounding box center [797, 415] width 295 height 425
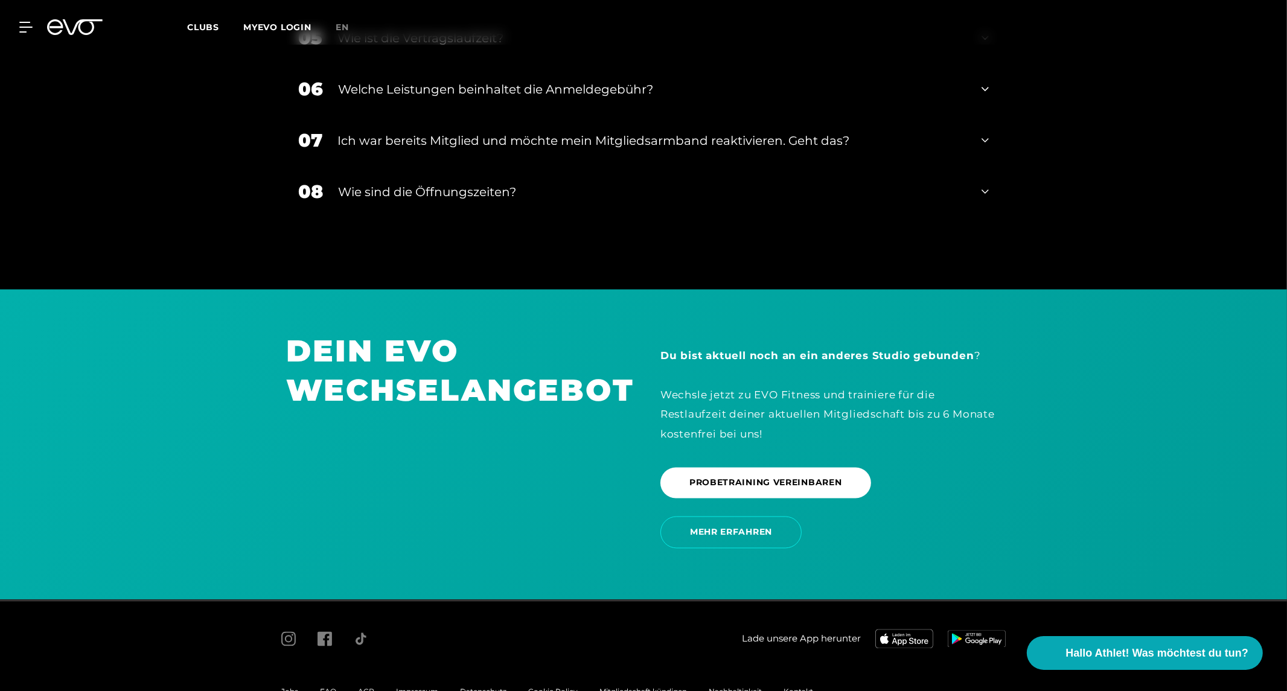
scroll to position [2603, 0]
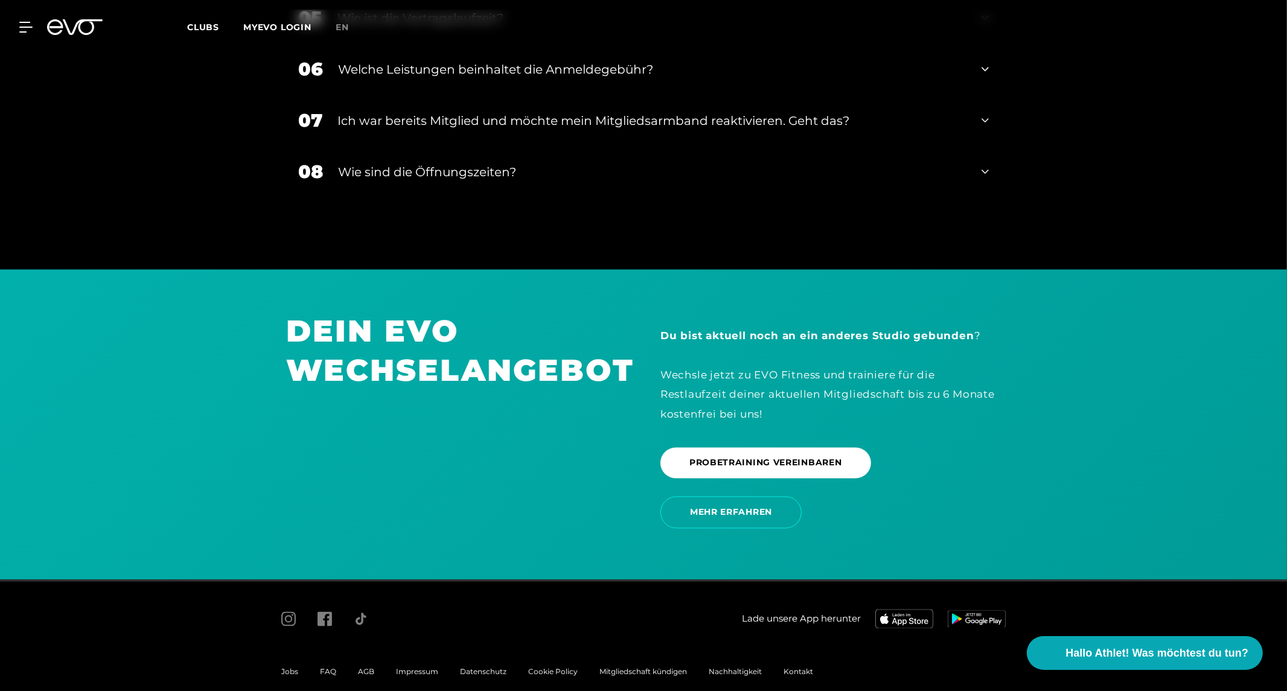
click at [367, 665] on div "AGB" at bounding box center [366, 672] width 38 height 14
click at [365, 668] on span "AGB" at bounding box center [366, 672] width 16 height 9
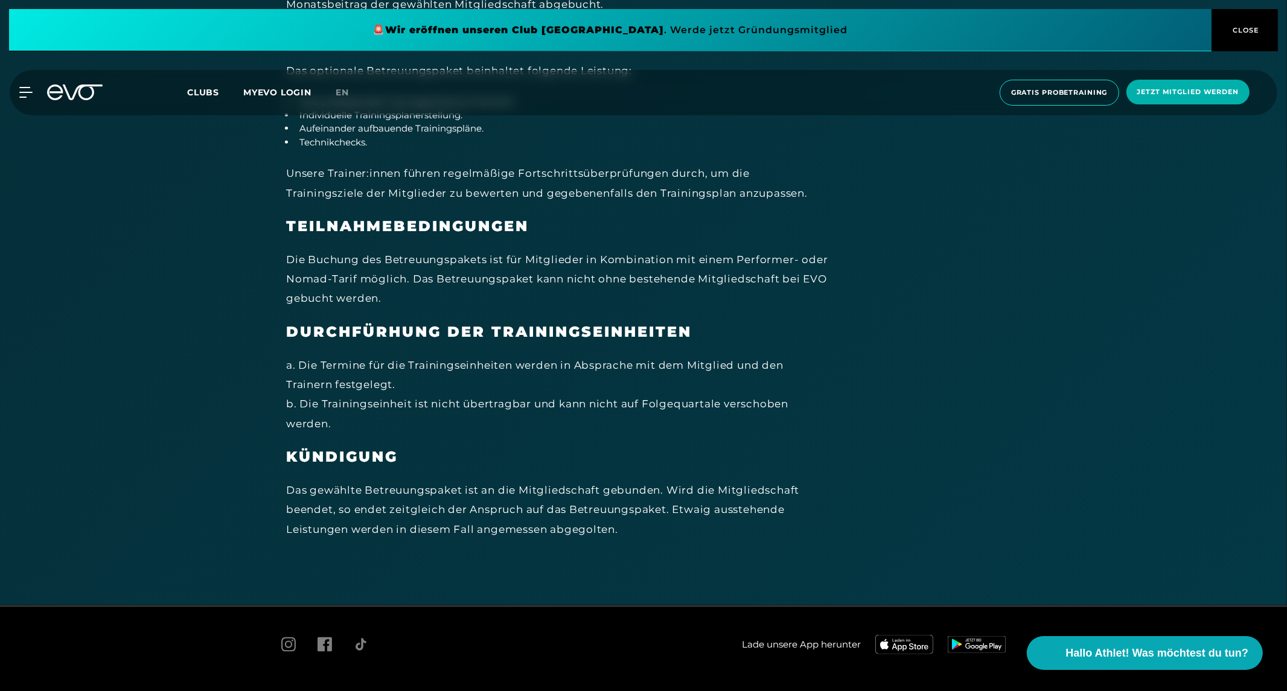
scroll to position [7483, 0]
